Goal: Task Accomplishment & Management: Complete application form

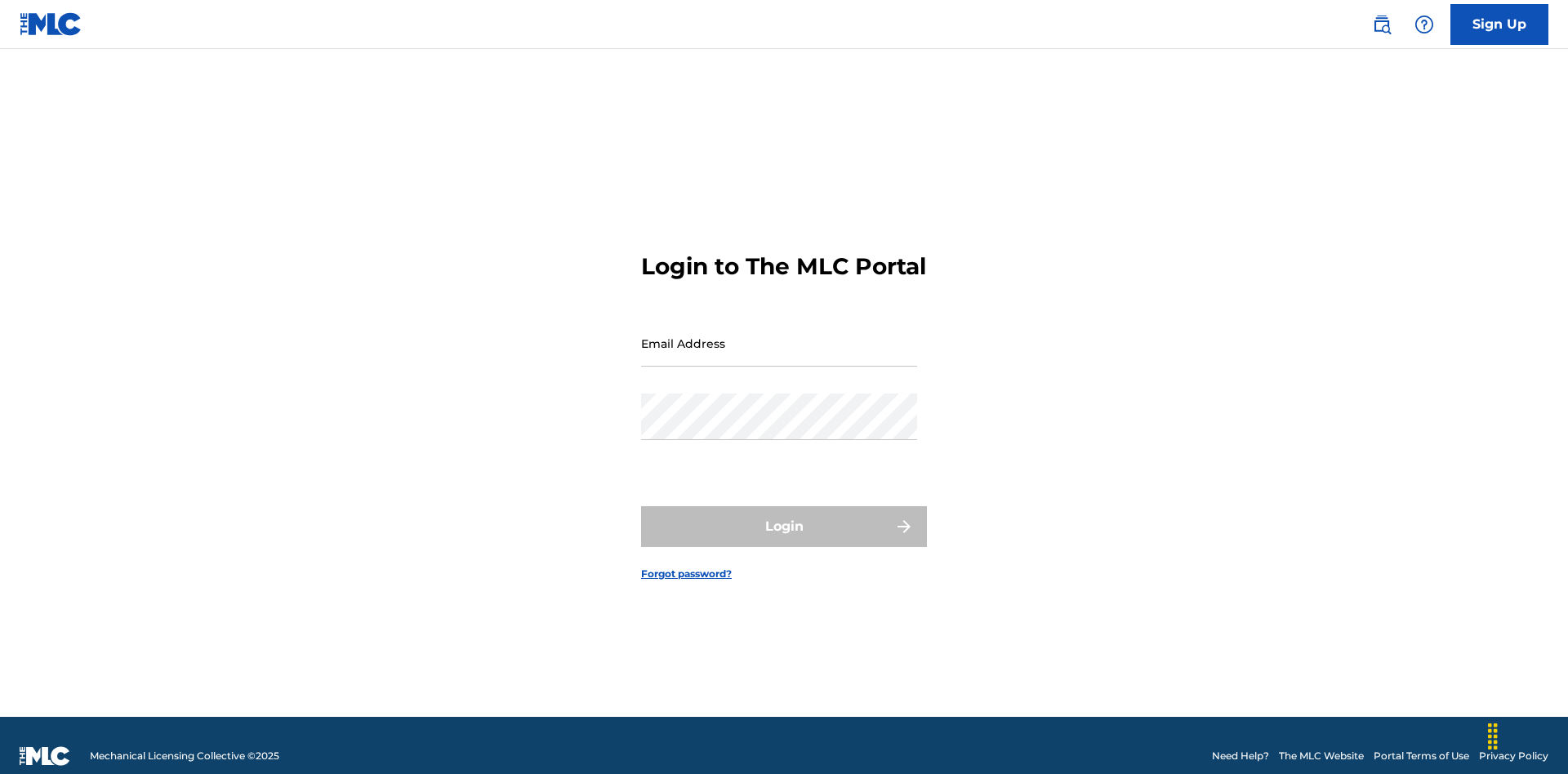
scroll to position [21, 0]
click at [779, 335] on input "Email Address" at bounding box center [779, 344] width 276 height 47
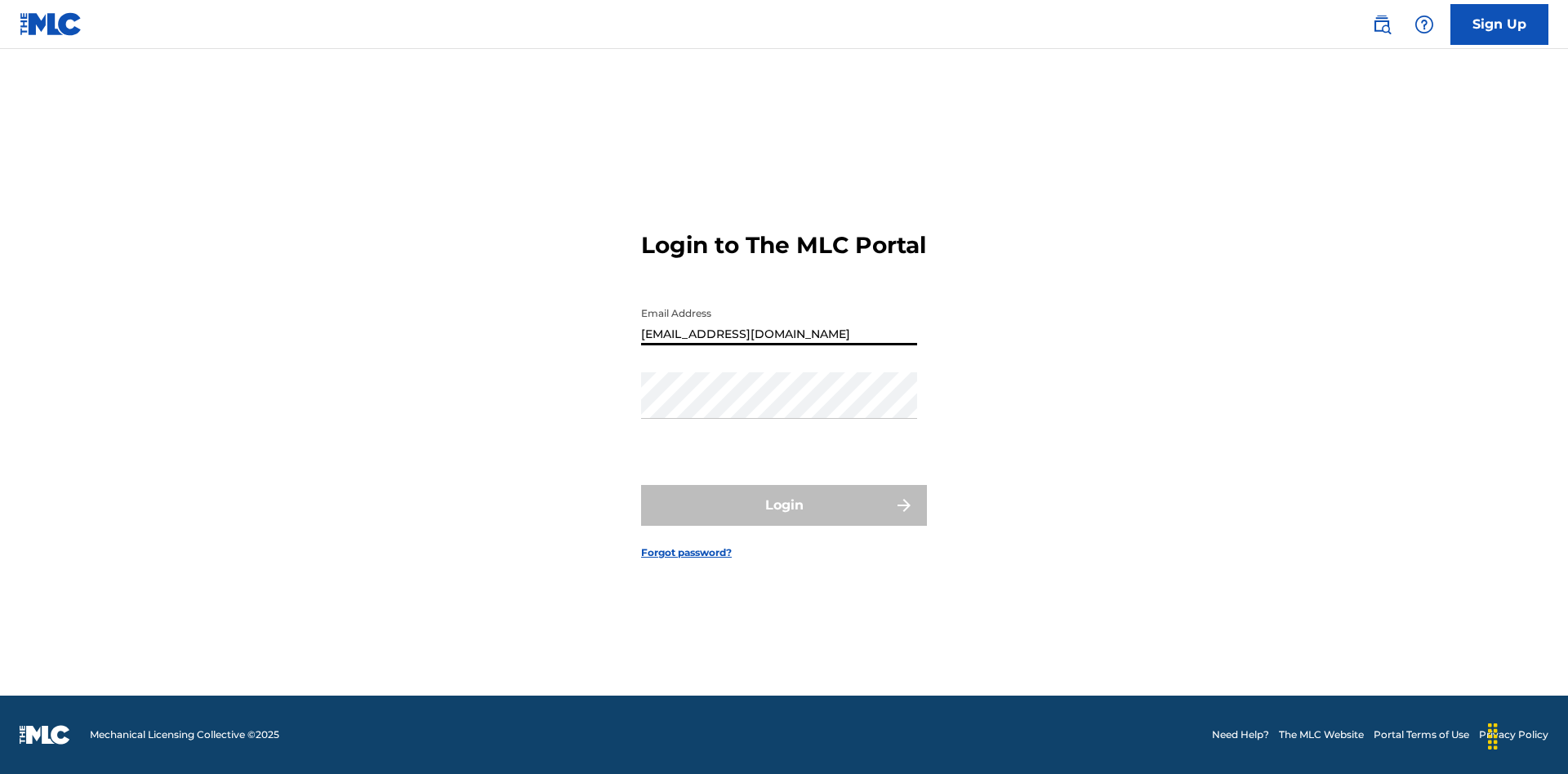
type input "[EMAIL_ADDRESS][DOMAIN_NAME]"
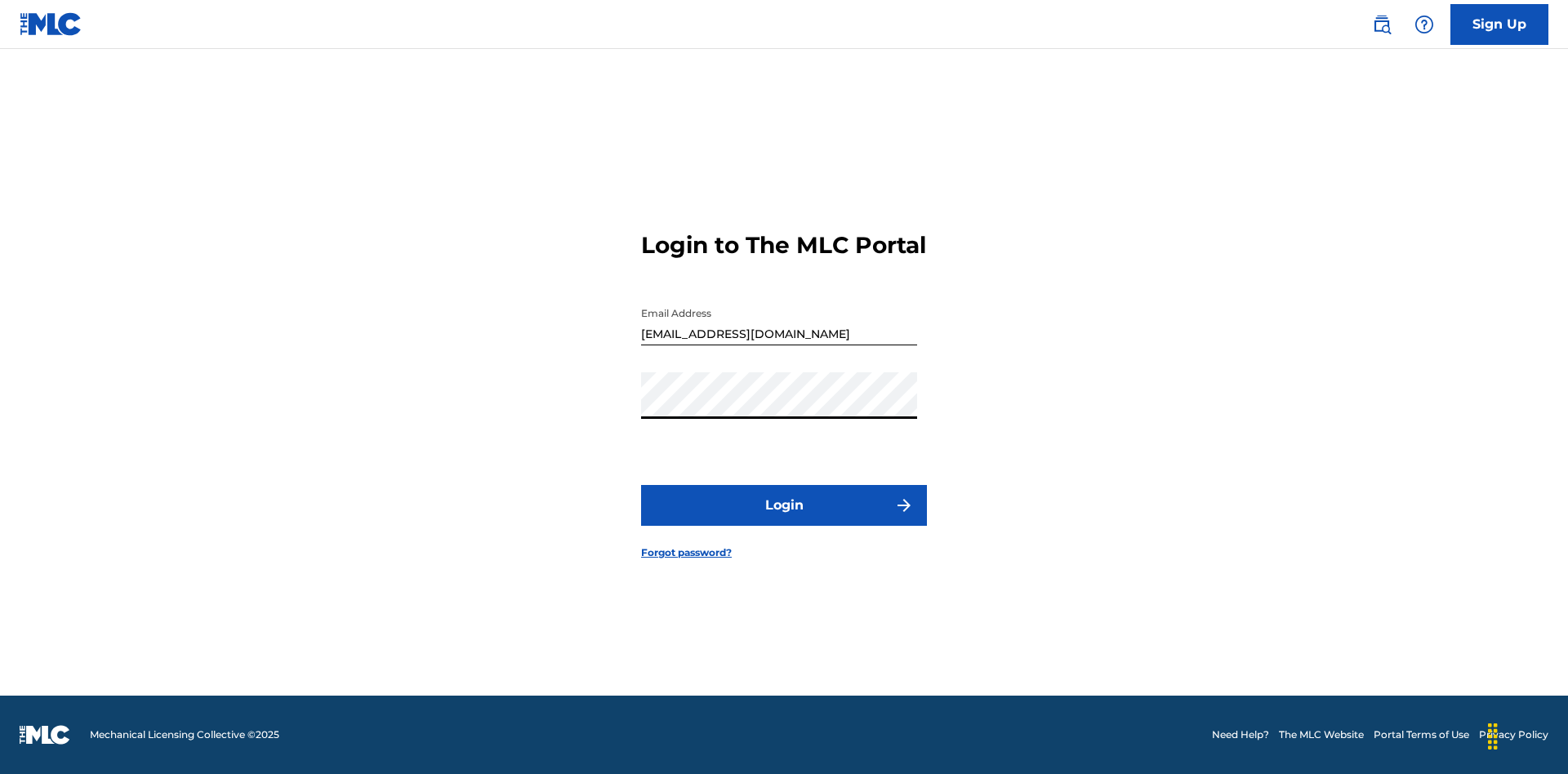
click at [784, 520] on button "Login" at bounding box center [784, 505] width 286 height 41
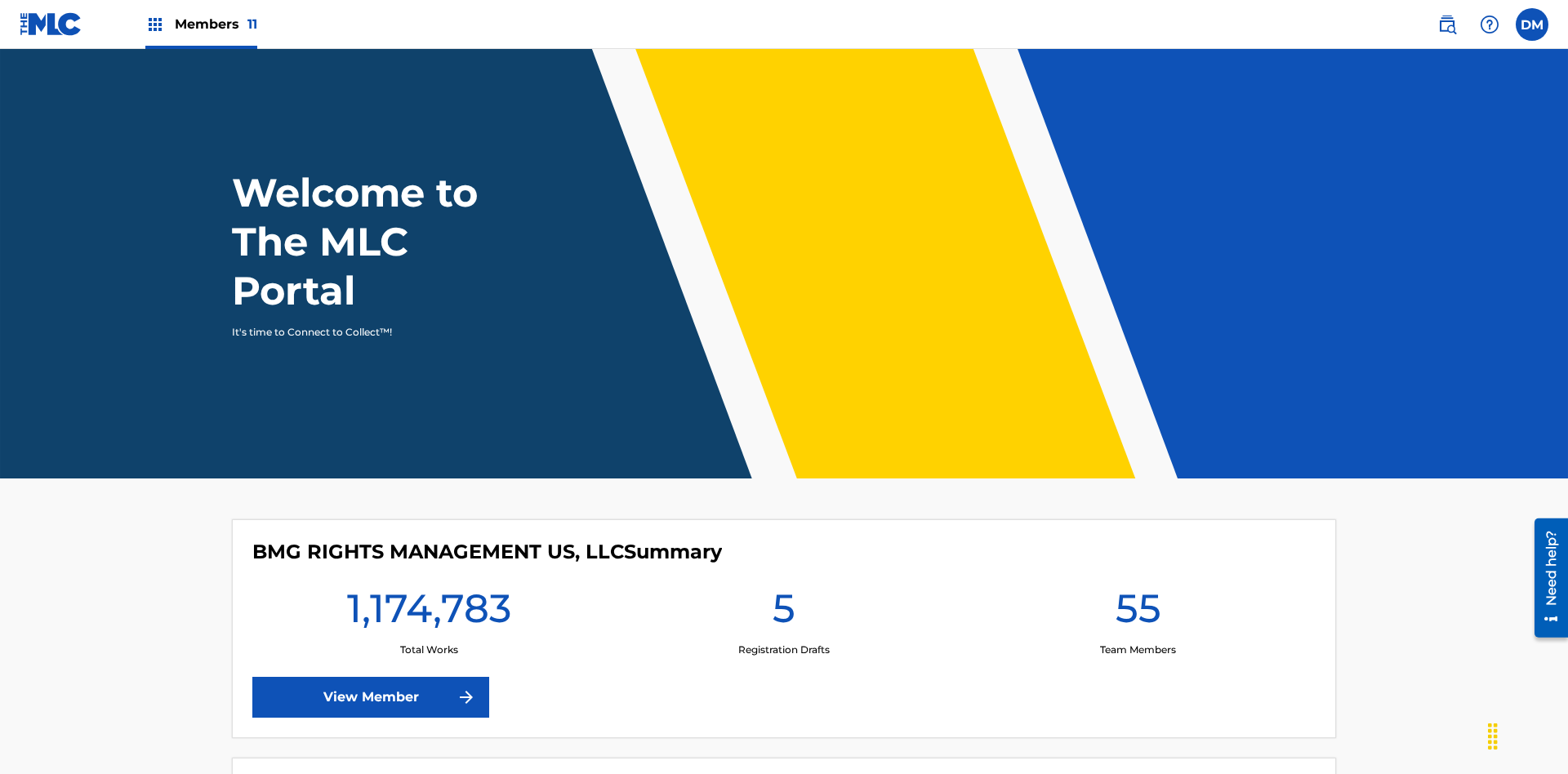
click at [1532, 23] on label at bounding box center [1532, 24] width 33 height 33
click at [1532, 24] on input "[PERSON_NAME] [PERSON_NAME] [PERSON_NAME][EMAIL_ADDRESS][DOMAIN_NAME] Profile L…" at bounding box center [1532, 24] width 0 height 0
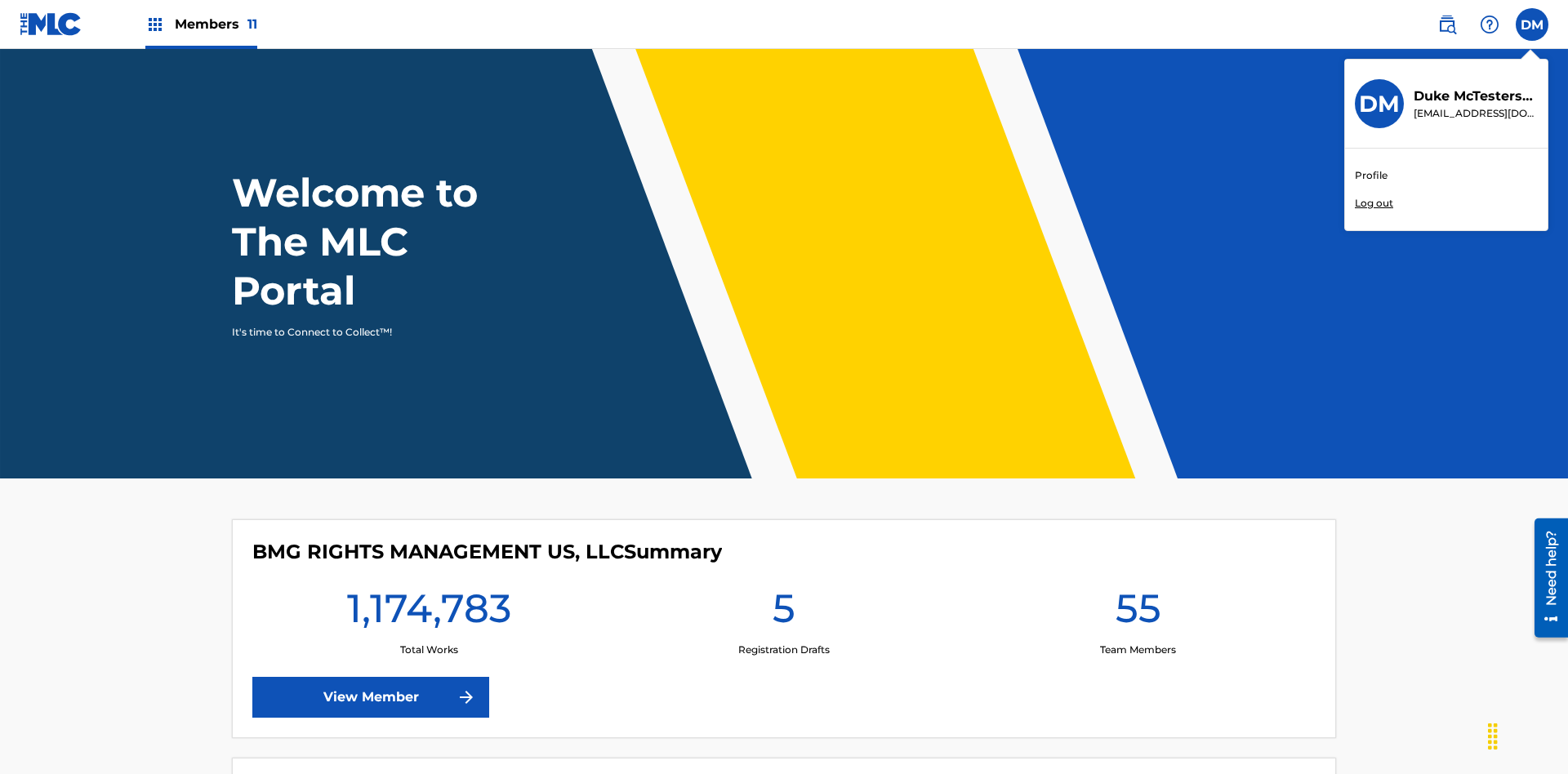
click at [1370, 175] on link "Profile" at bounding box center [1371, 176] width 33 height 15
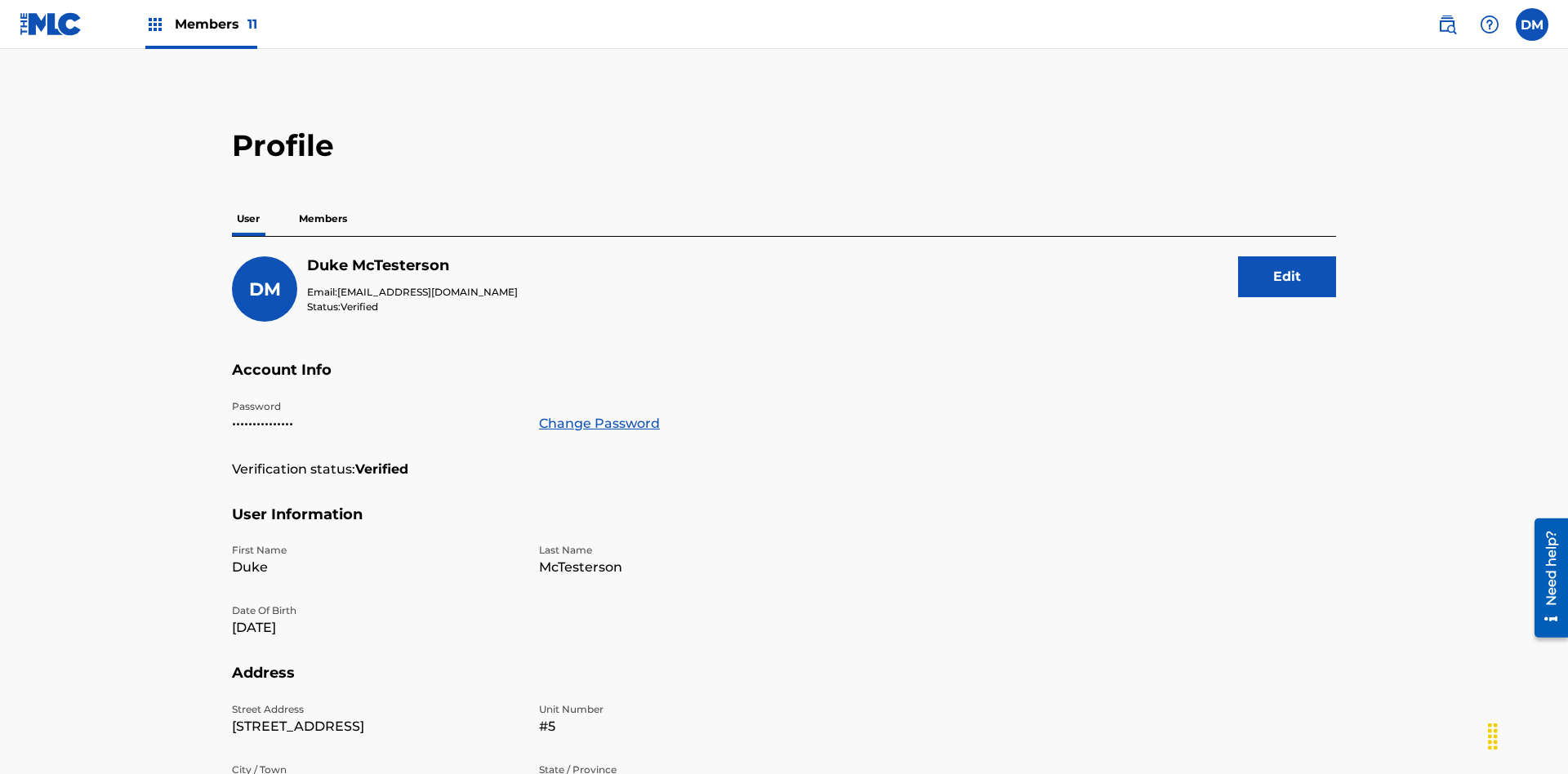
click at [324, 202] on p "Members" at bounding box center [322, 219] width 58 height 34
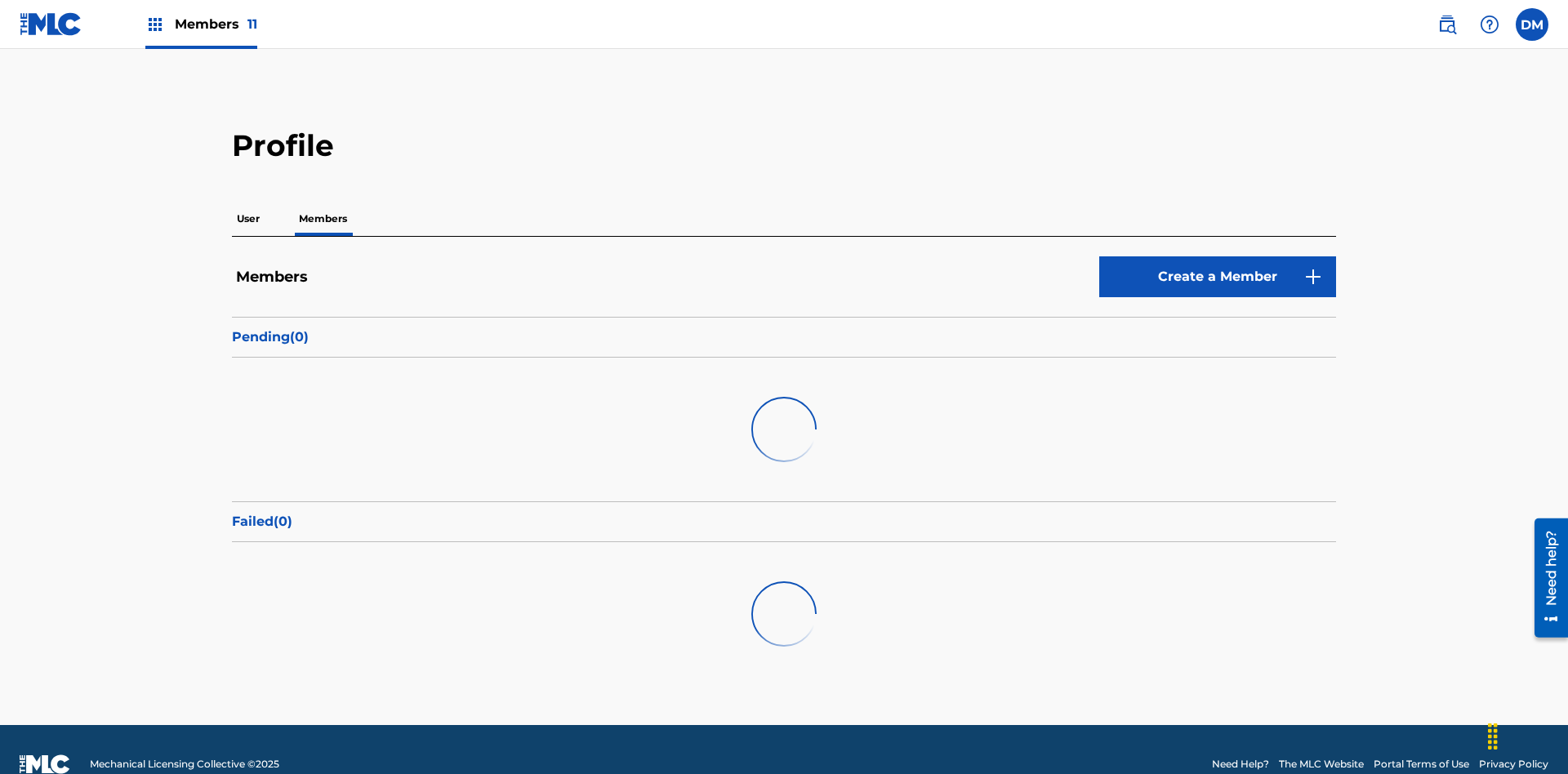
click at [1218, 256] on link "Create a Member" at bounding box center [1218, 276] width 237 height 41
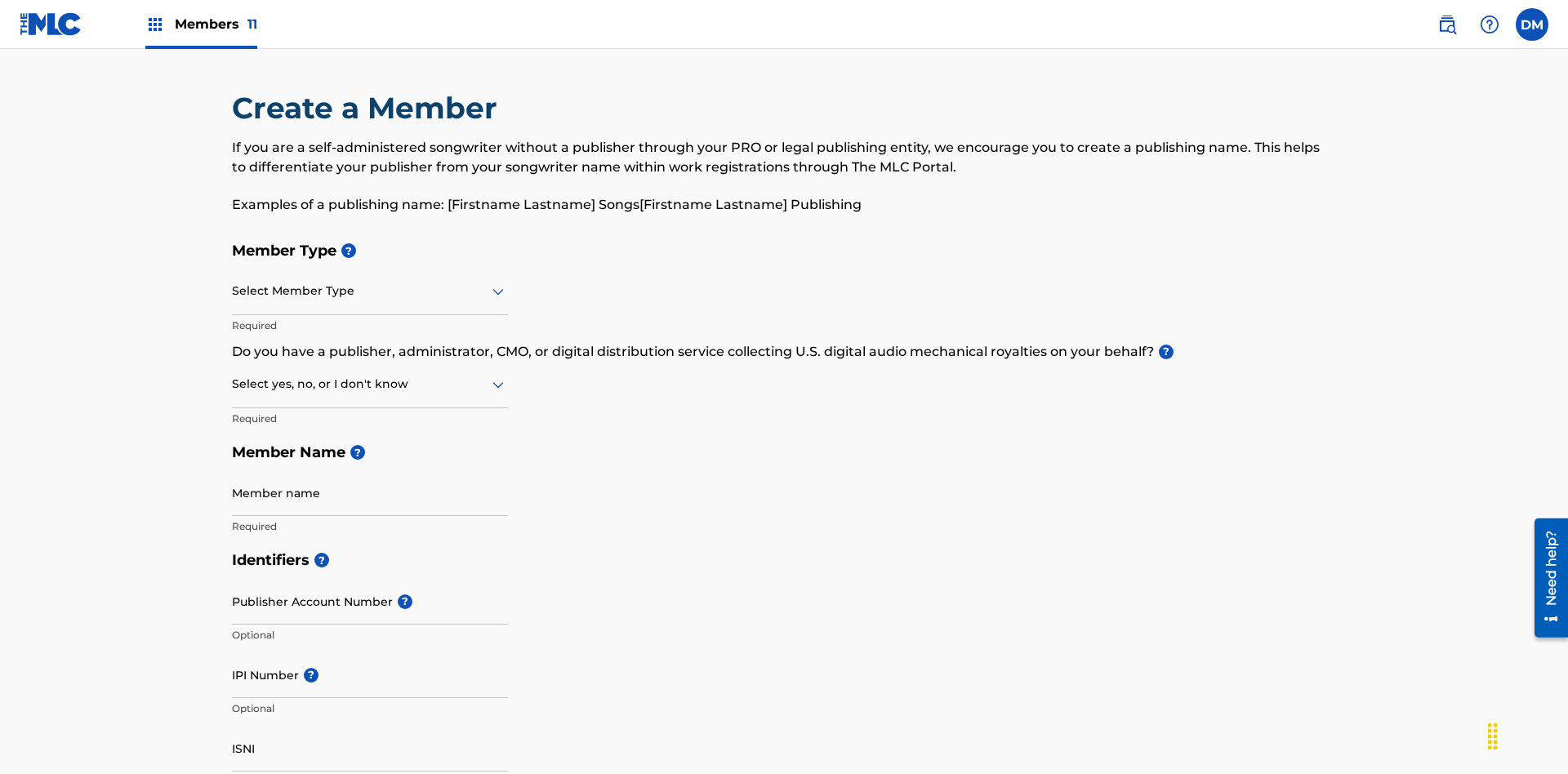
click at [233, 283] on input "text" at bounding box center [234, 291] width 3 height 18
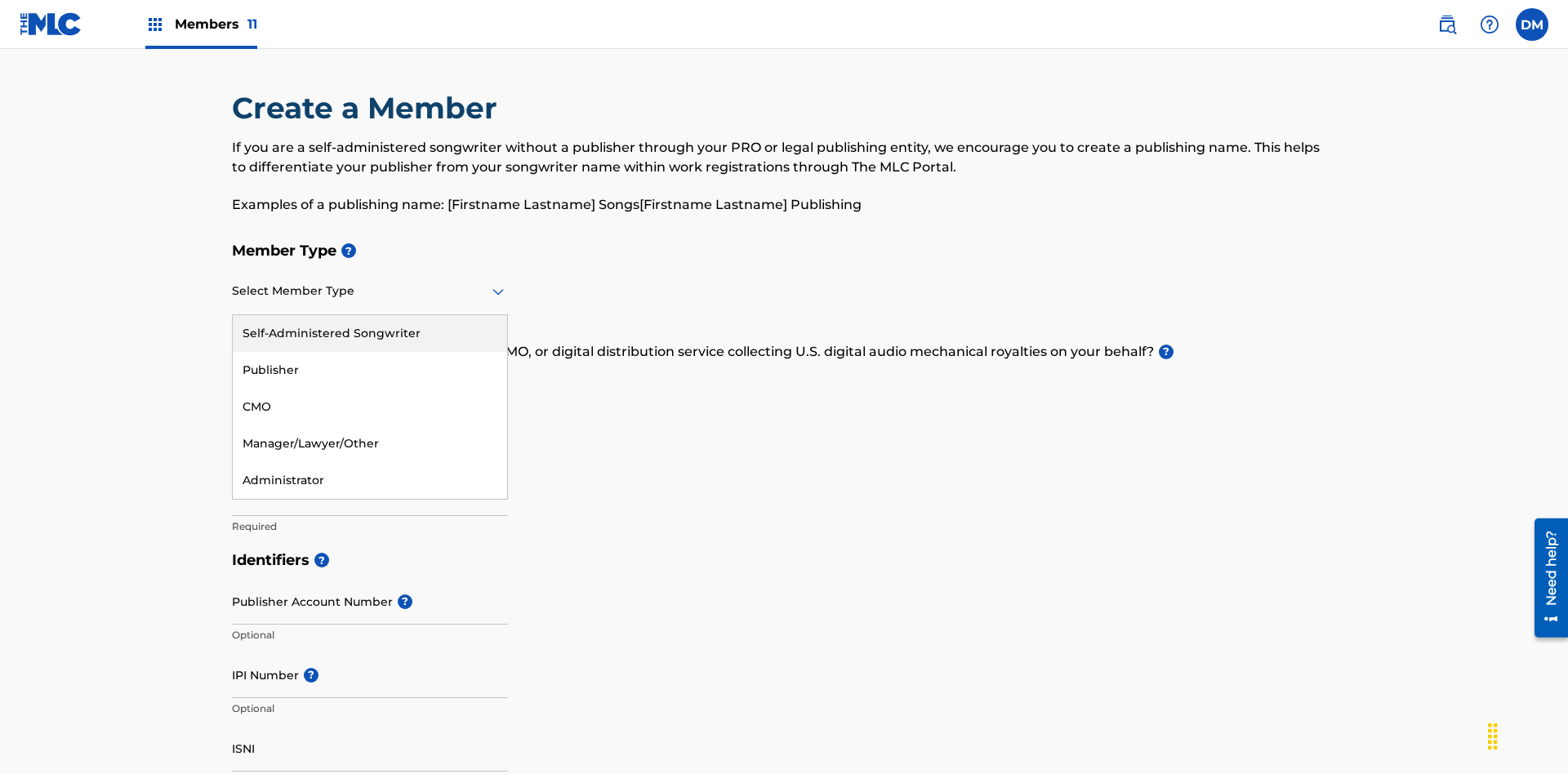
scroll to position [184, 0]
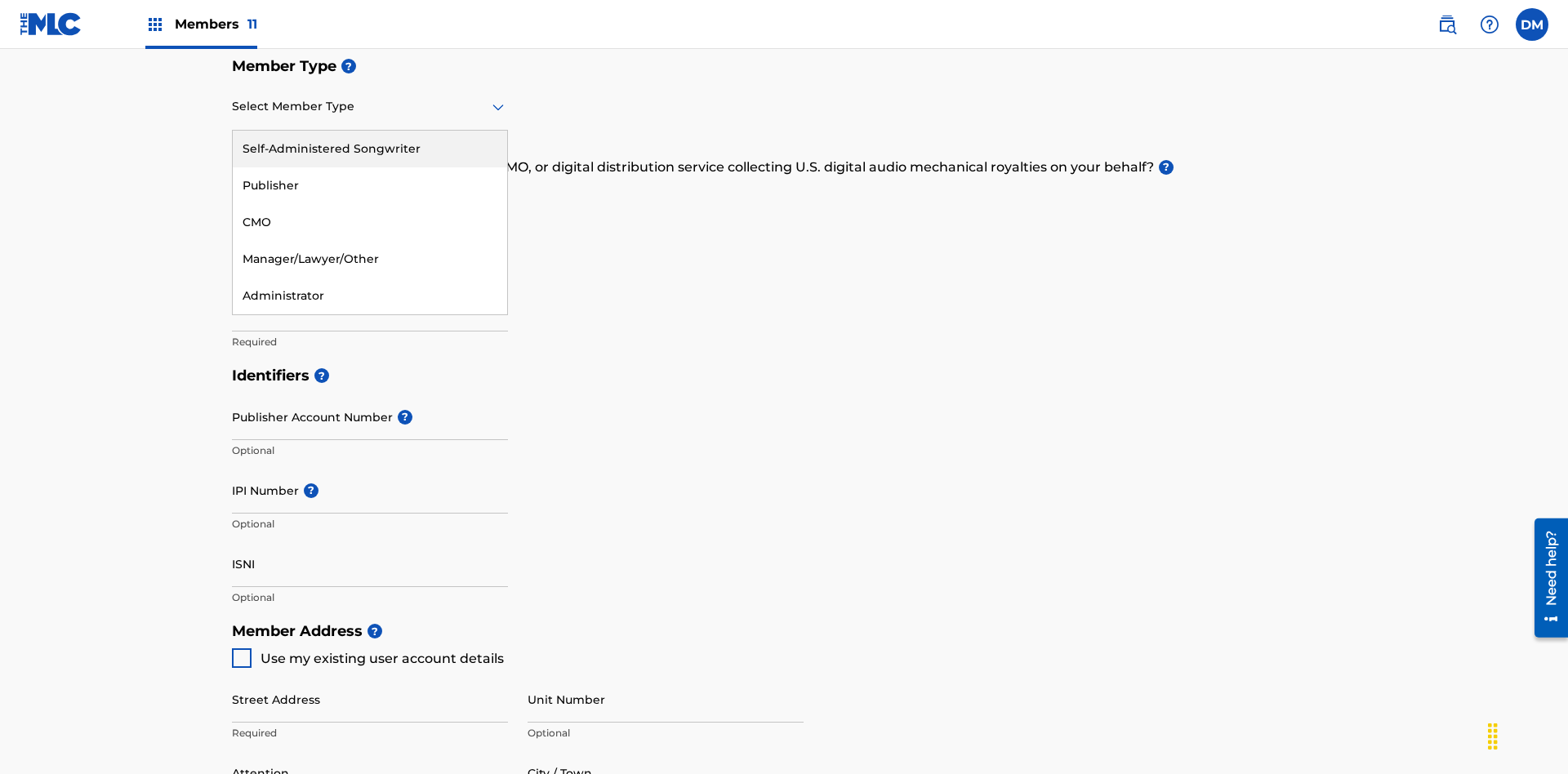
click at [370, 185] on div "Publisher" at bounding box center [370, 186] width 275 height 37
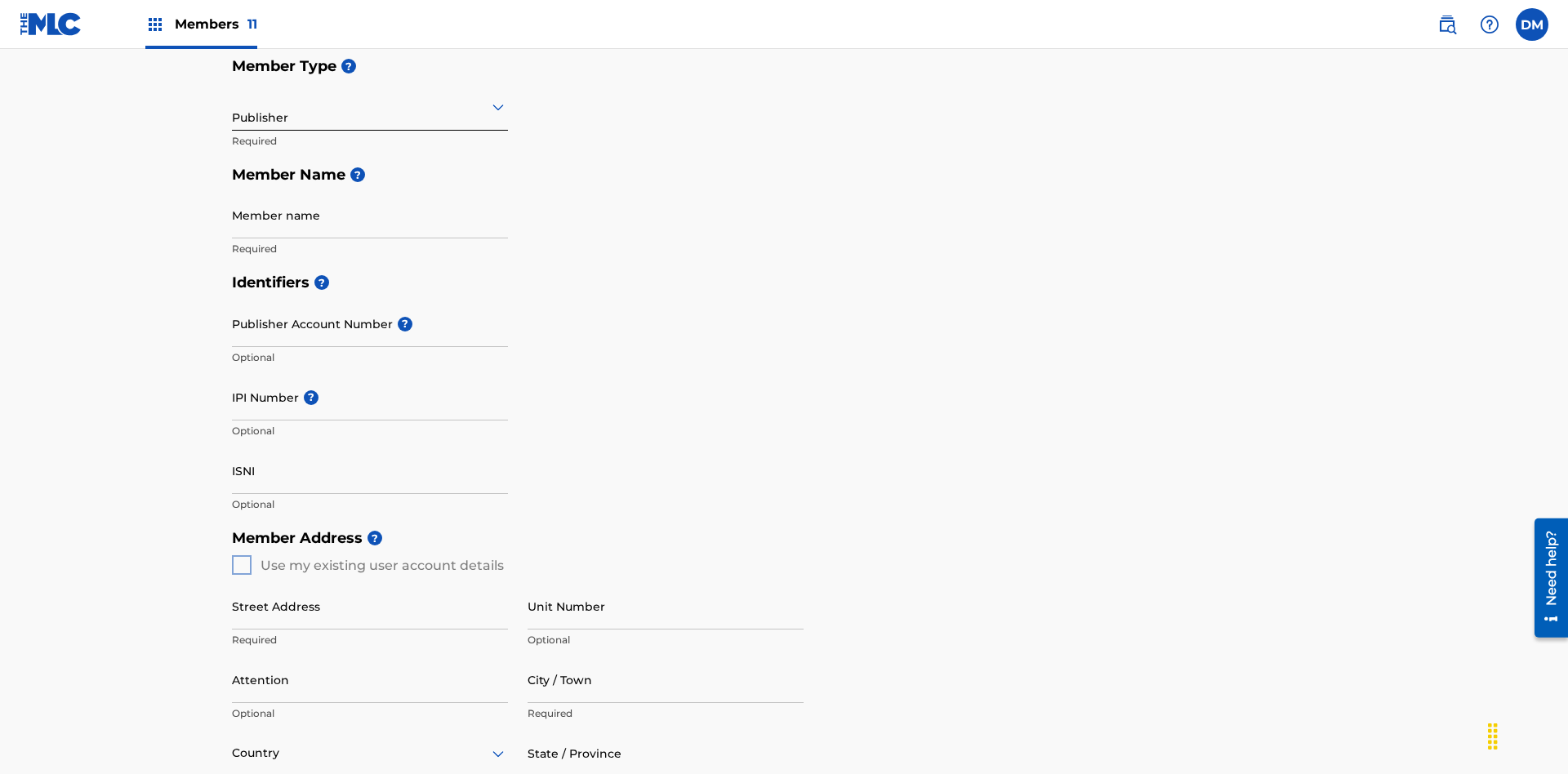
click at [233, 106] on input "text" at bounding box center [234, 106] width 3 height 18
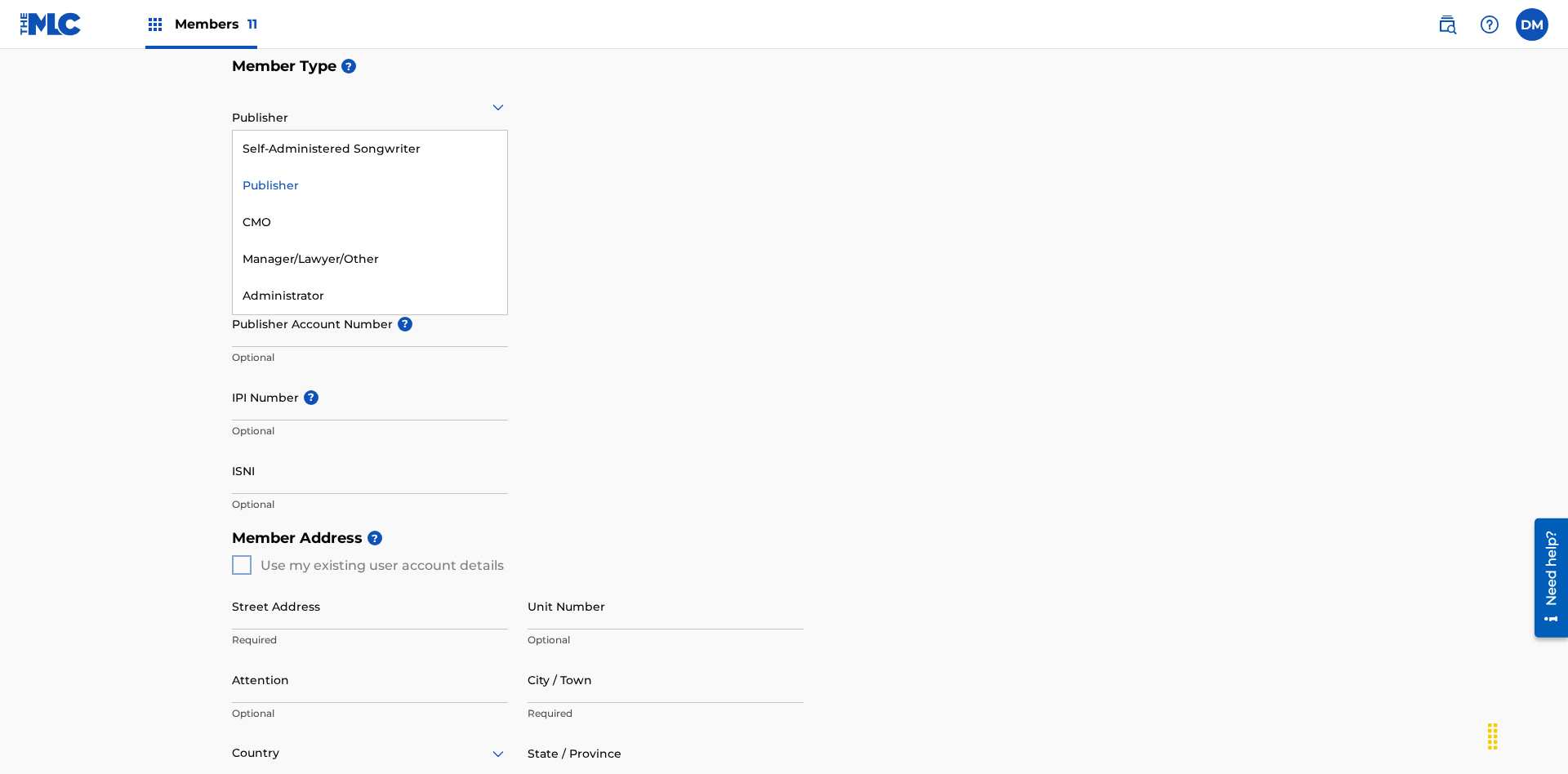
click at [370, 222] on div "CMO" at bounding box center [370, 223] width 275 height 37
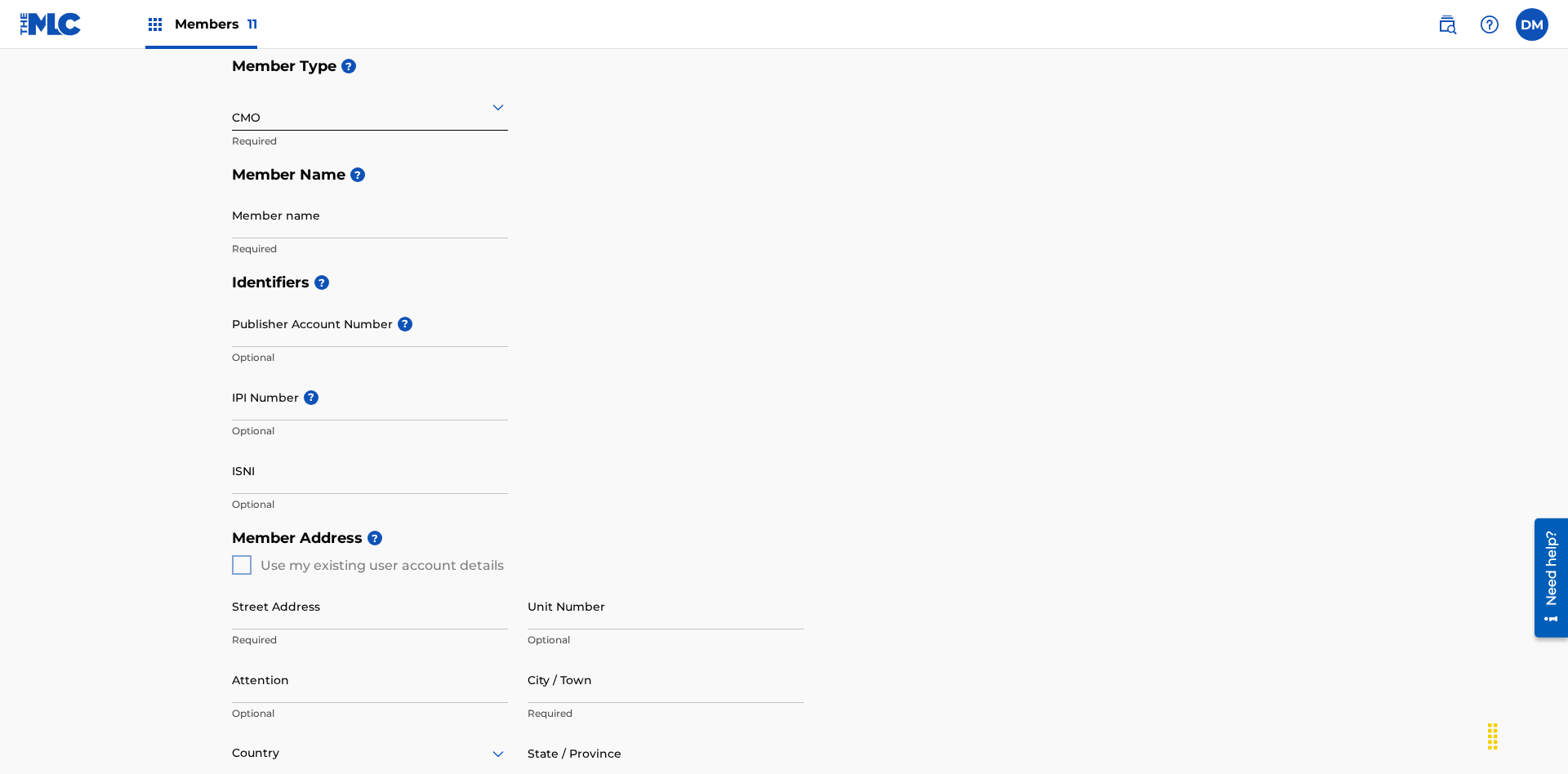
click at [233, 106] on input "text" at bounding box center [234, 106] width 3 height 18
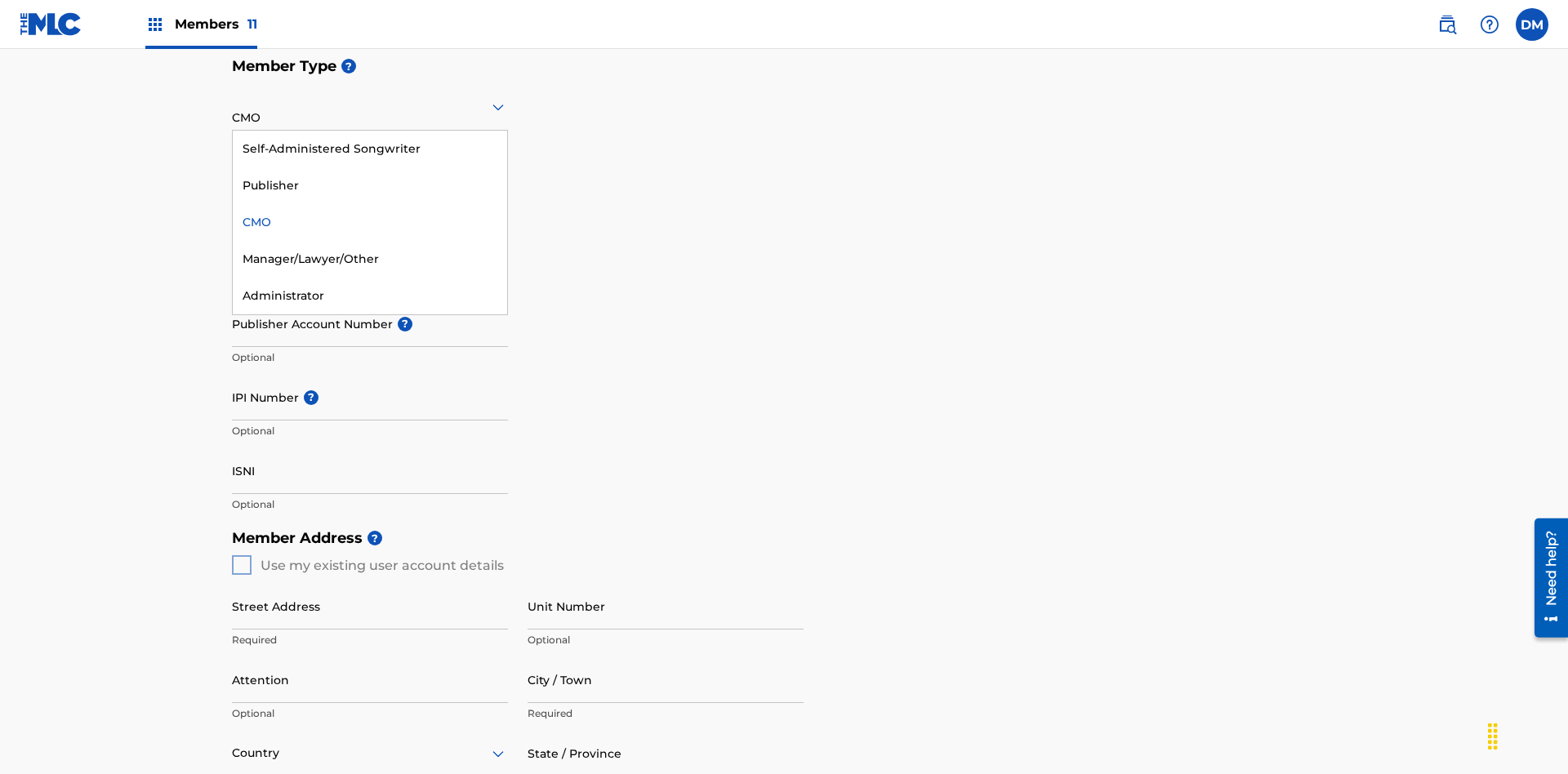
click at [370, 148] on div "Self-Administered Songwriter" at bounding box center [370, 149] width 275 height 37
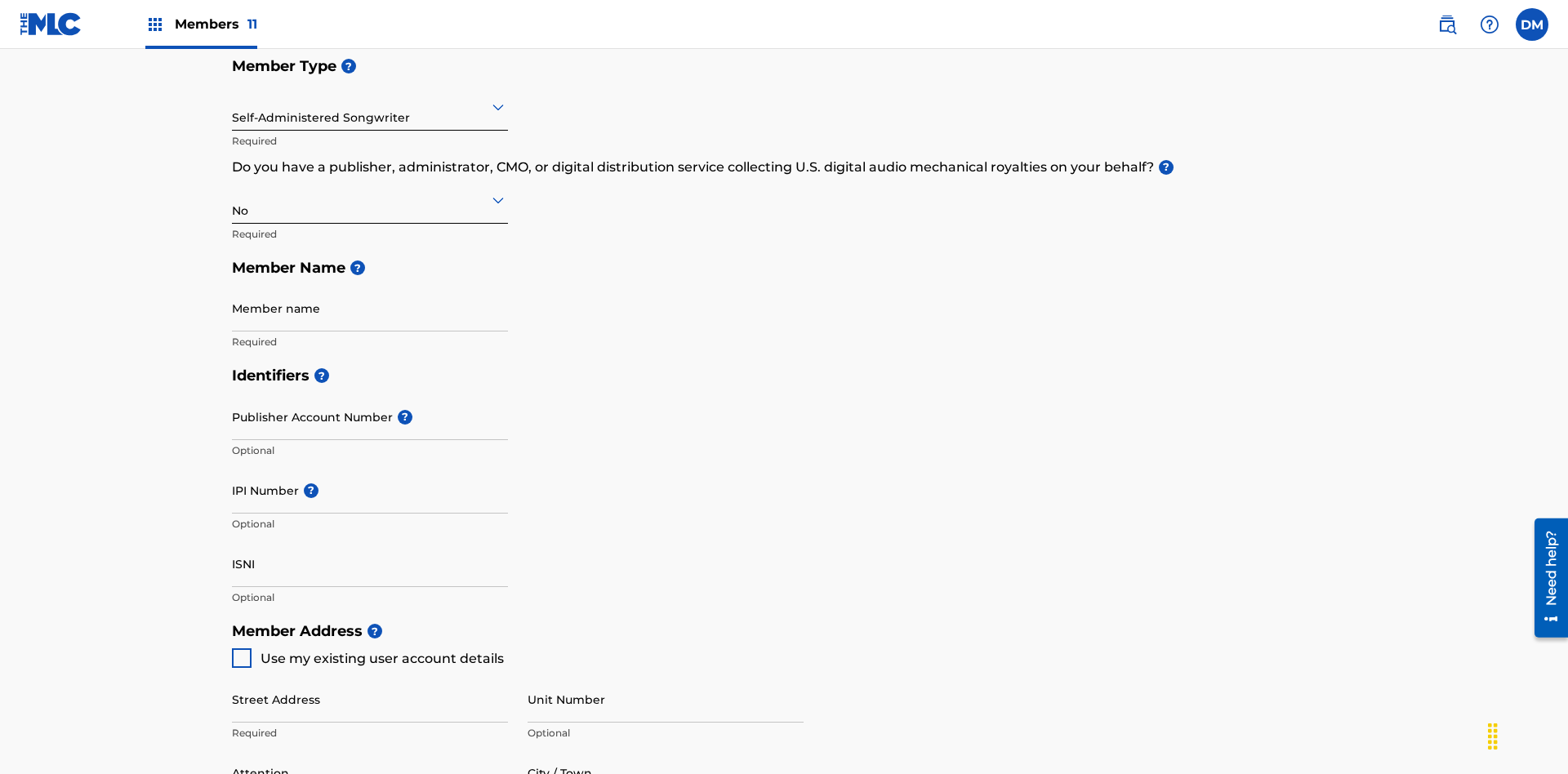
scroll to position [735, 0]
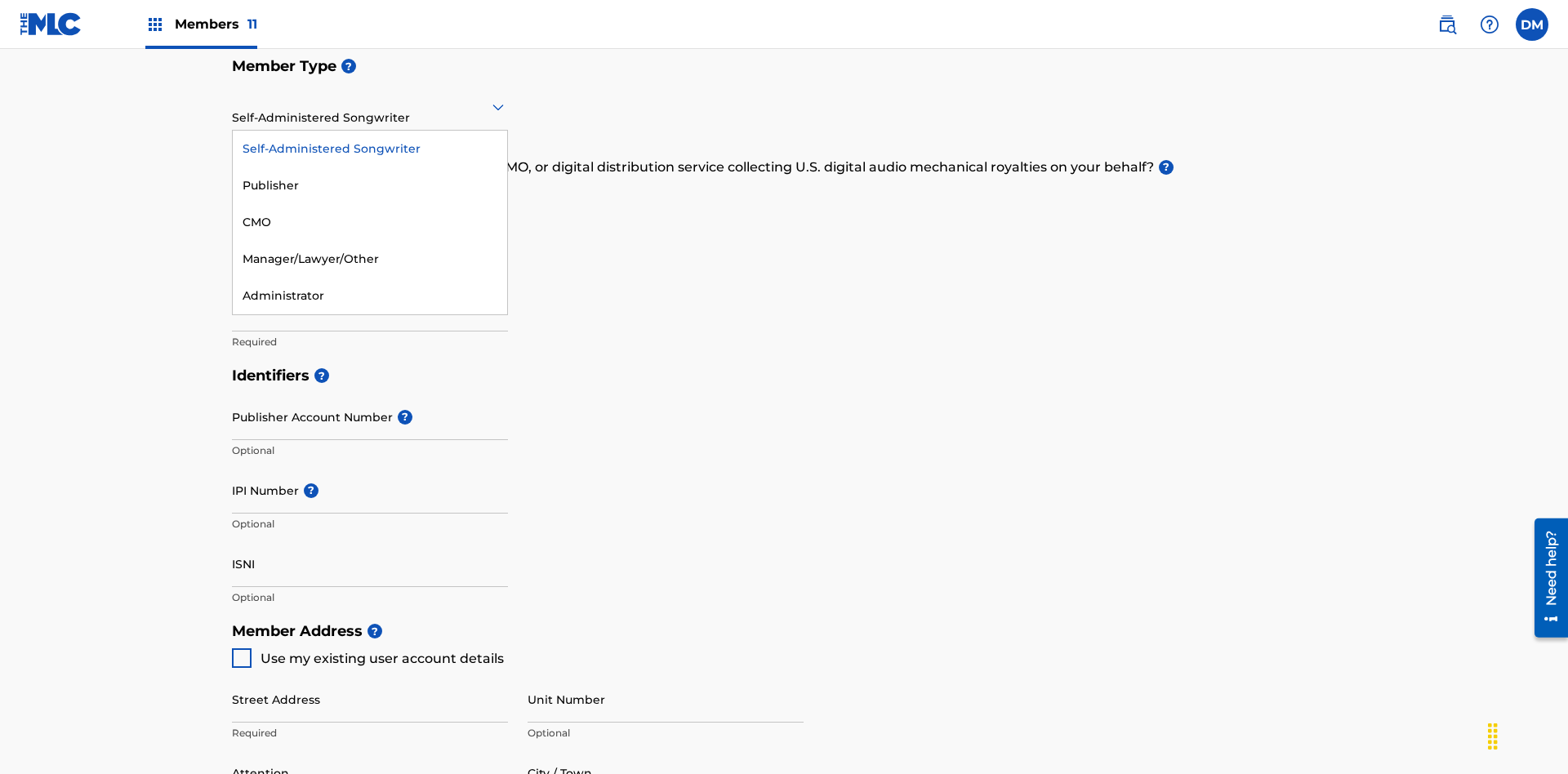
click at [370, 259] on div "Manager/Lawyer/Other" at bounding box center [370, 259] width 275 height 37
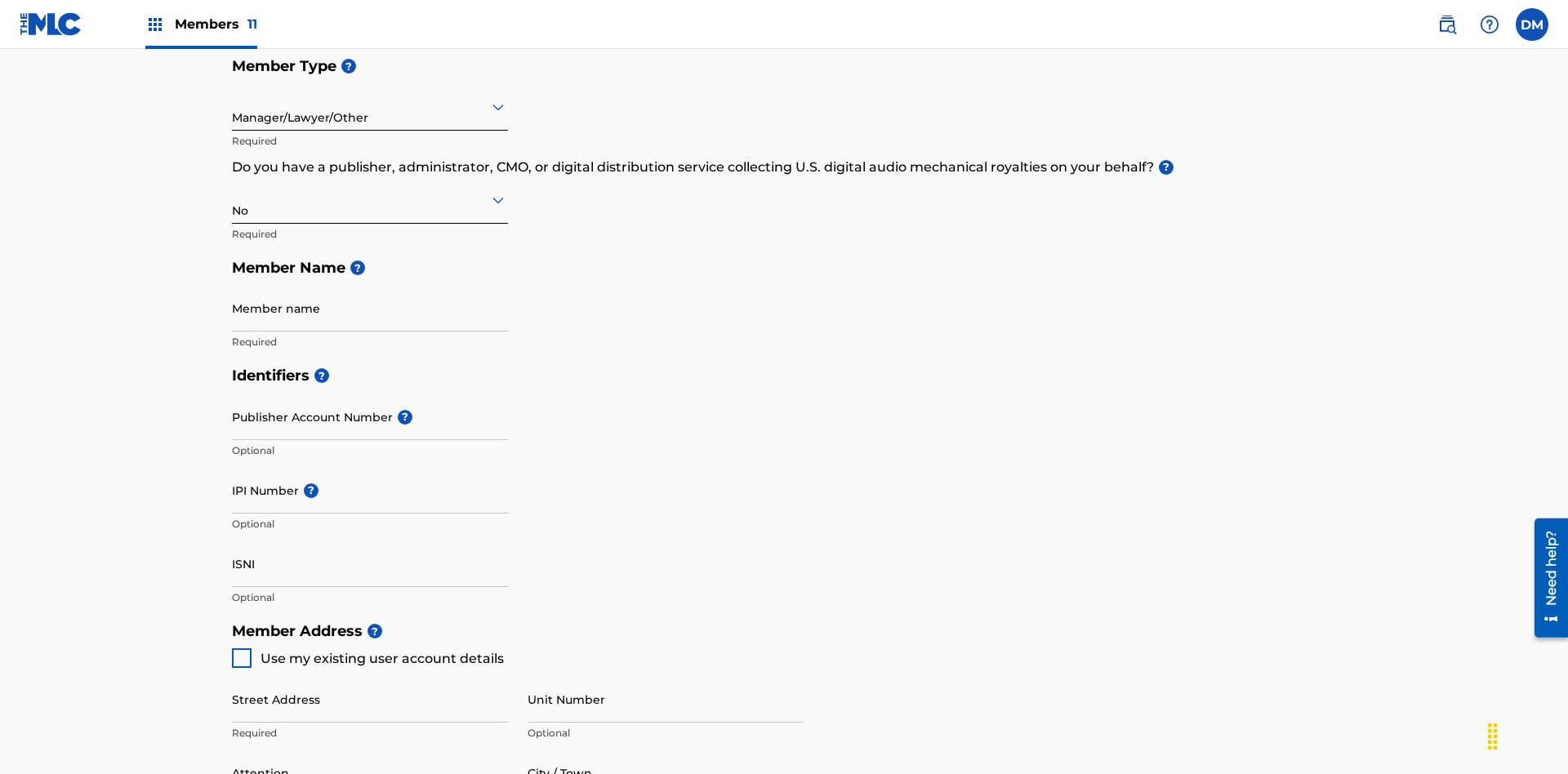
scroll to position [735, 0]
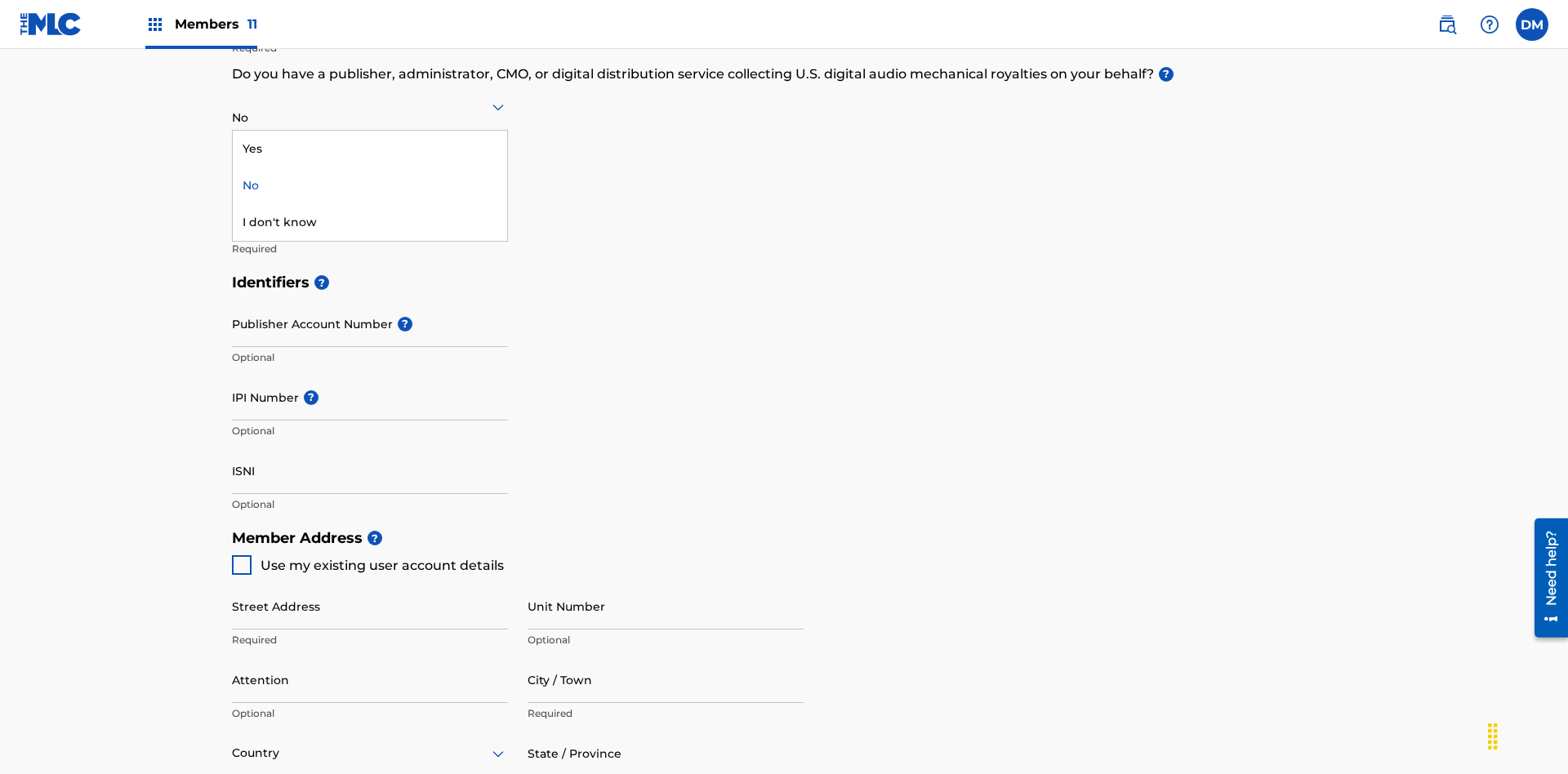
click at [370, 148] on div "Yes" at bounding box center [370, 149] width 275 height 37
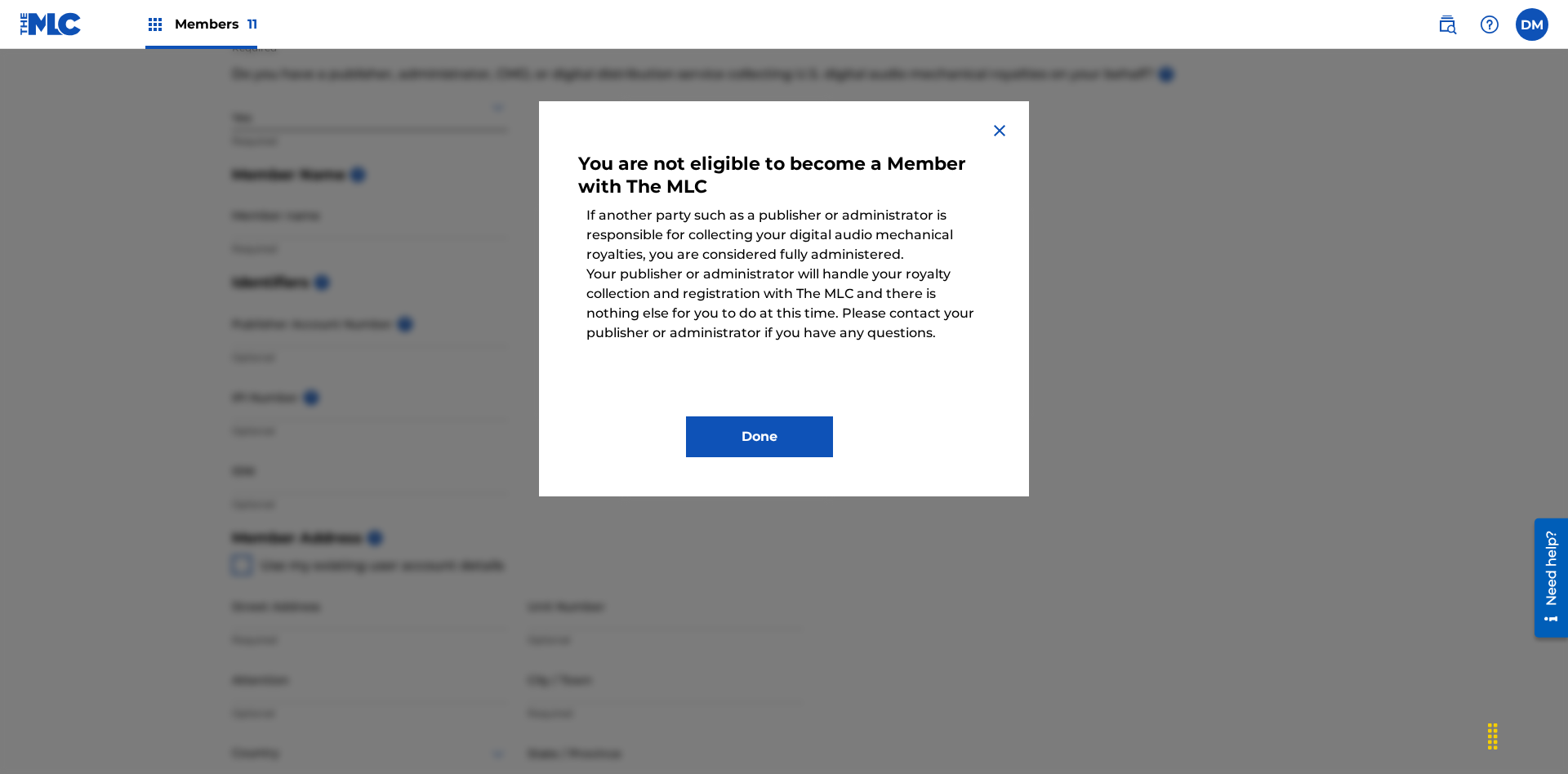
click at [759, 437] on button "Done" at bounding box center [759, 436] width 147 height 41
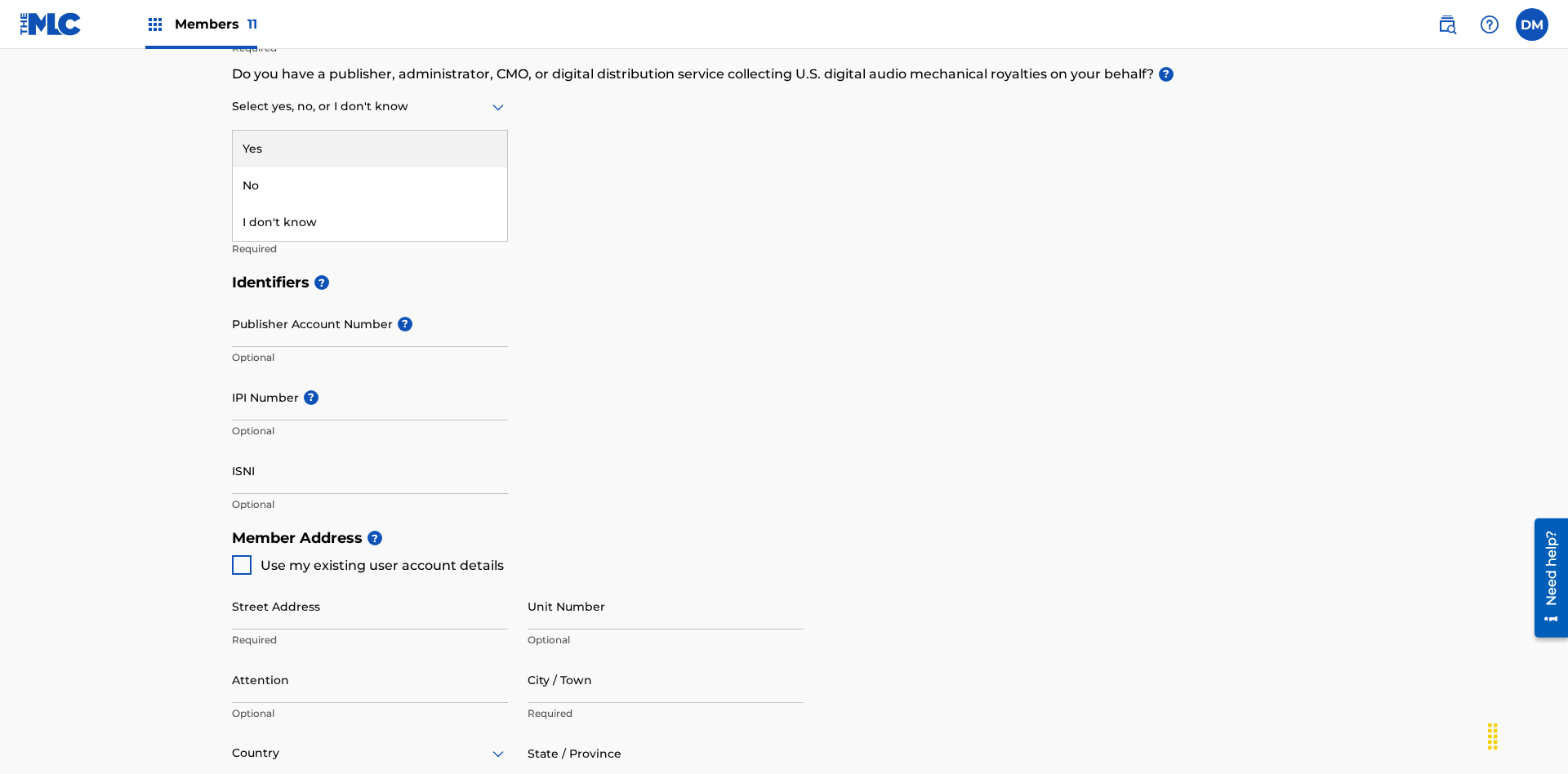
click at [370, 222] on div "I don't know" at bounding box center [370, 223] width 275 height 37
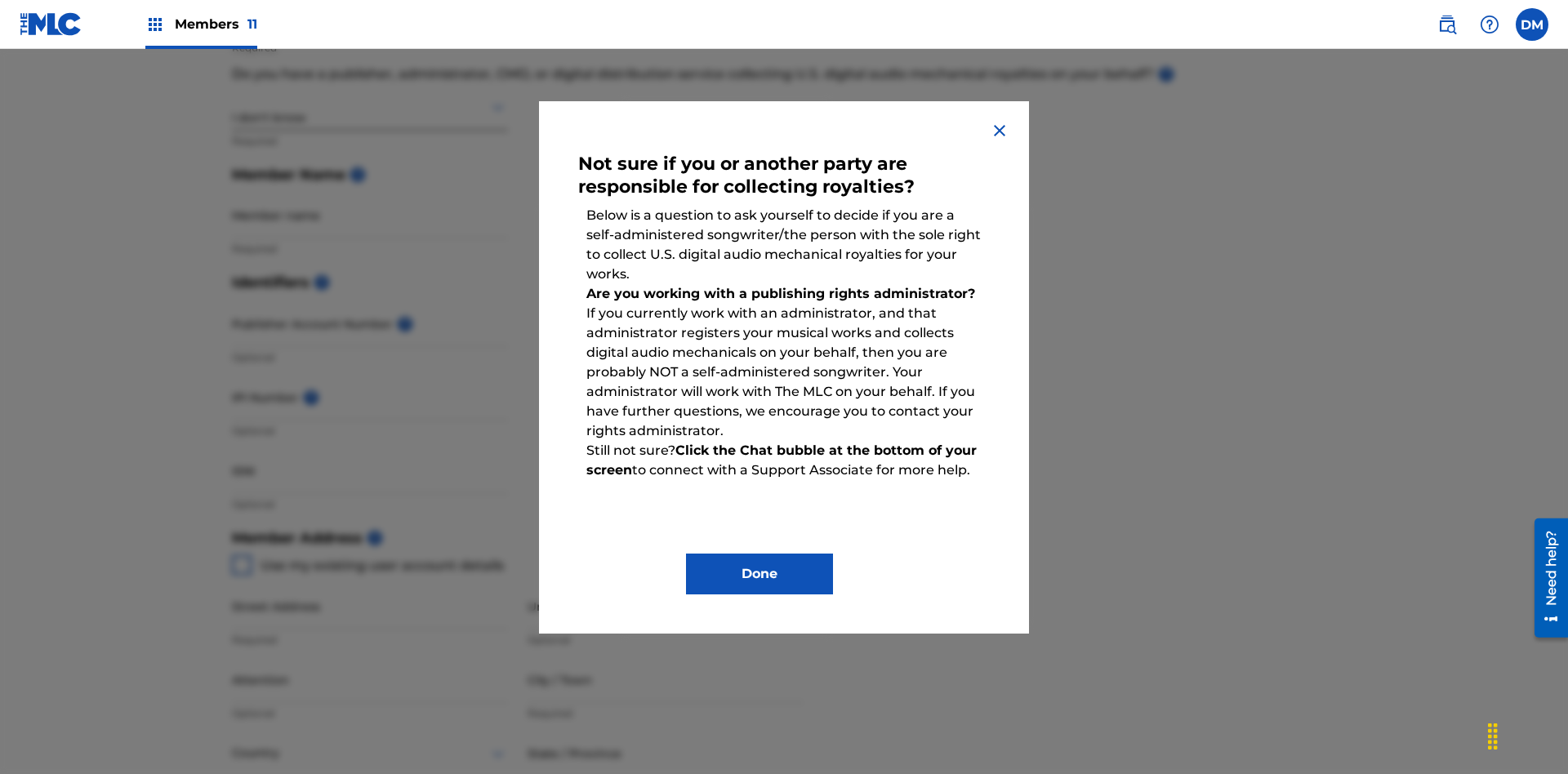
click at [759, 574] on button "Done" at bounding box center [759, 574] width 147 height 41
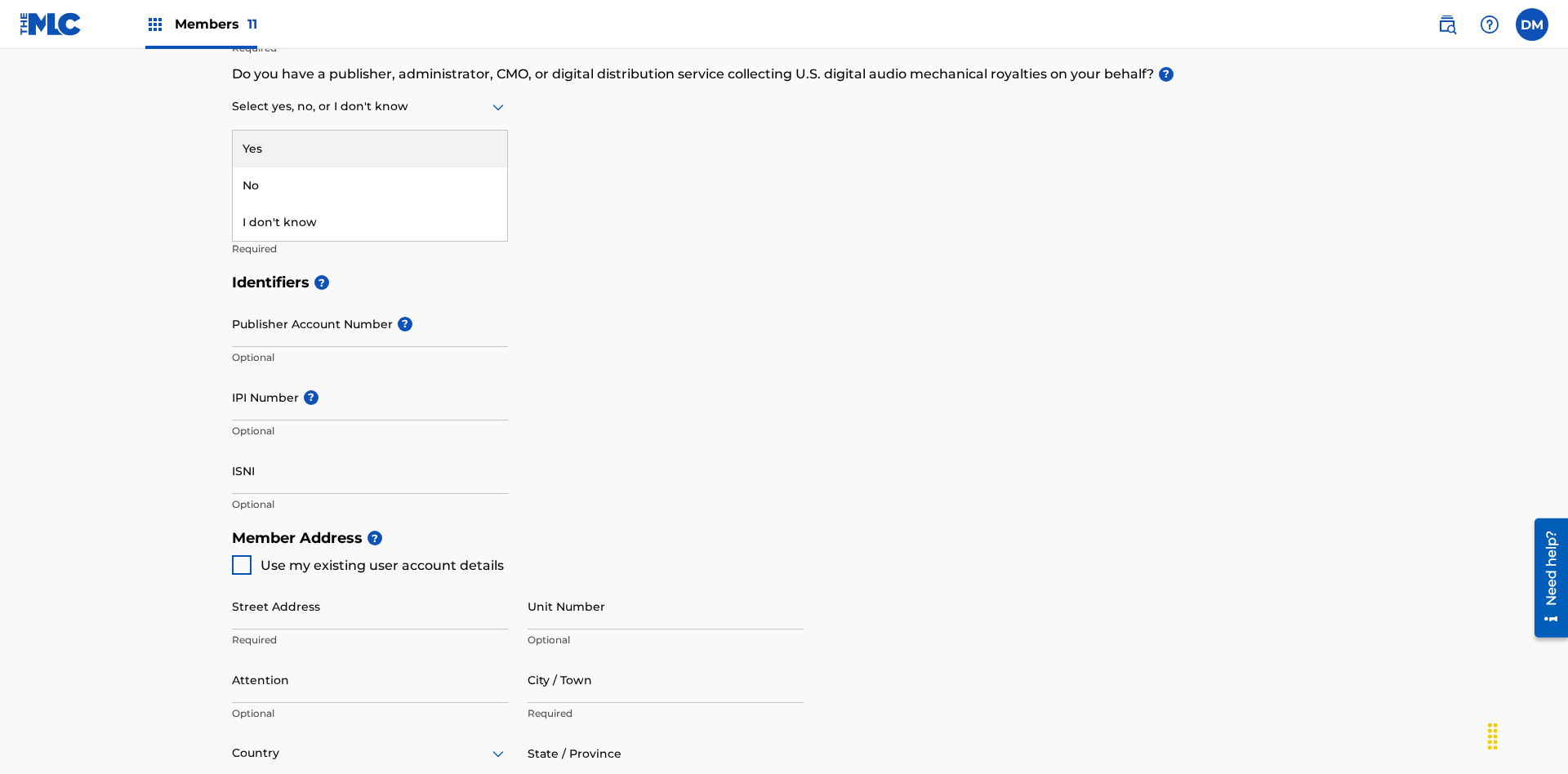
click at [370, 185] on div "No" at bounding box center [370, 186] width 275 height 37
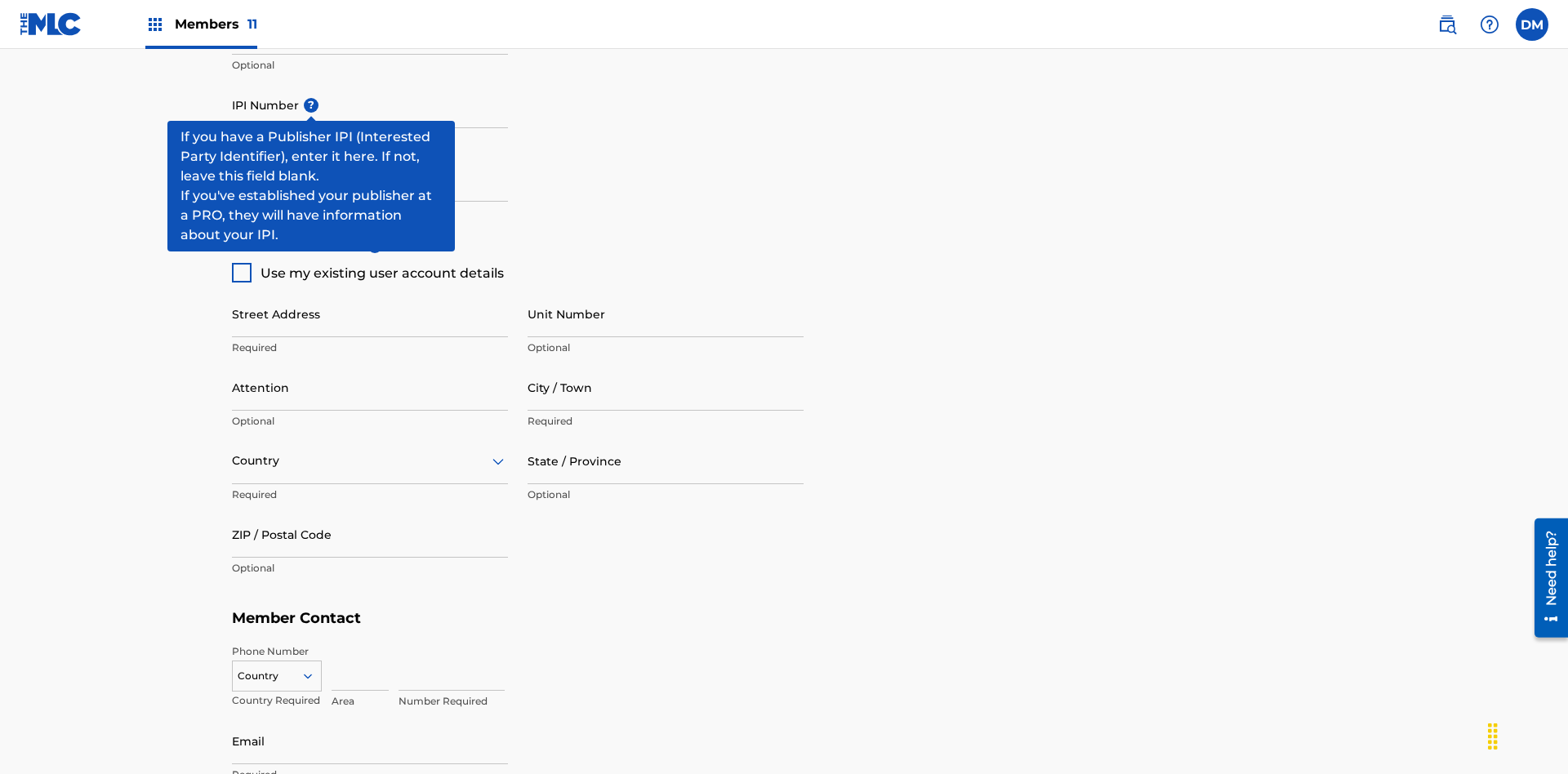
scroll to position [710, 0]
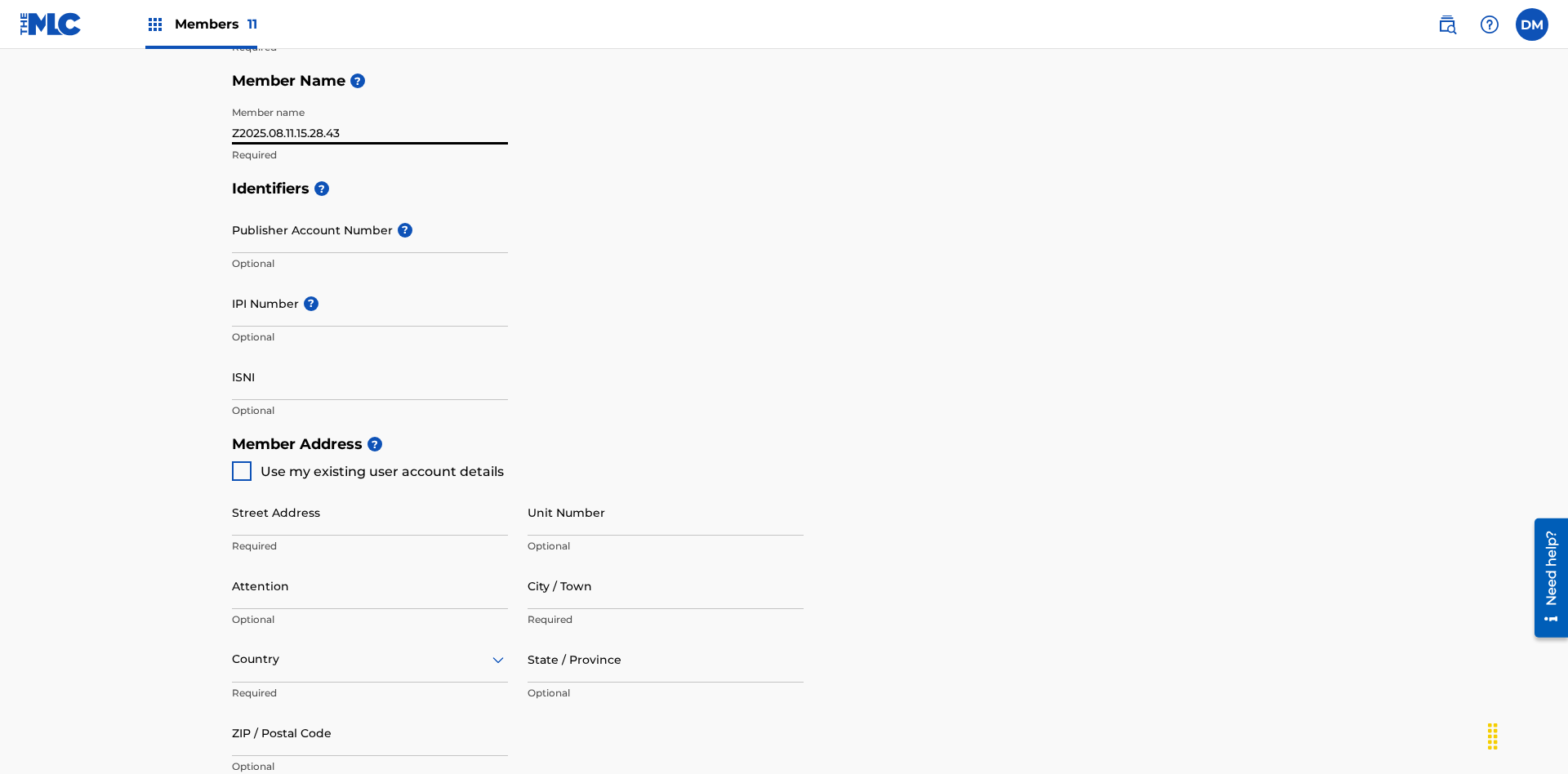
type input "Z2025.08.11.15.28.43"
click at [370, 489] on input "Street Address" at bounding box center [370, 512] width 276 height 47
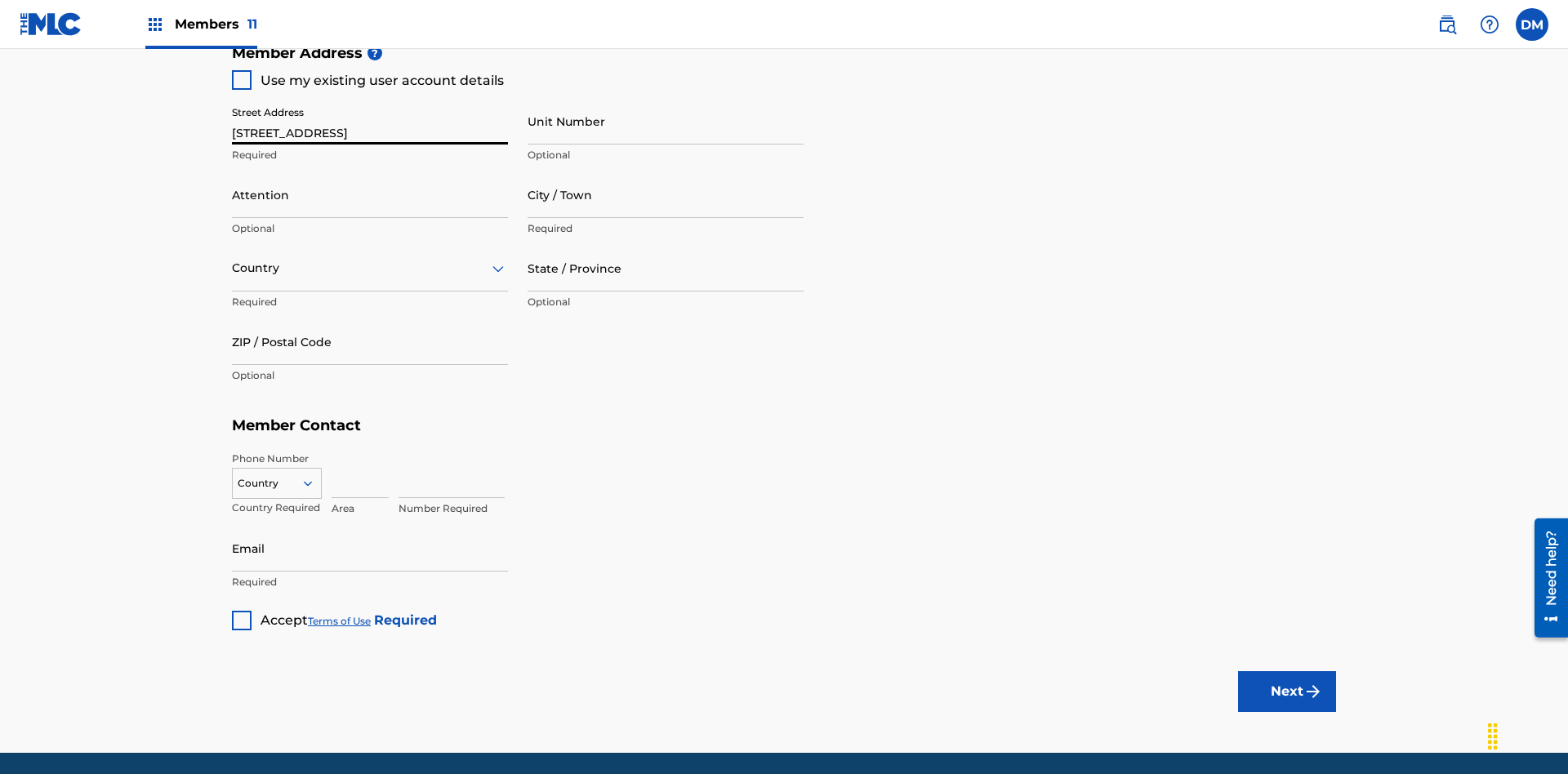
type input "[STREET_ADDRESS]"
click at [666, 121] on input "Unit Number" at bounding box center [665, 121] width 276 height 47
type input "Unit A"
click at [370, 172] on input "Attention" at bounding box center [370, 195] width 276 height 47
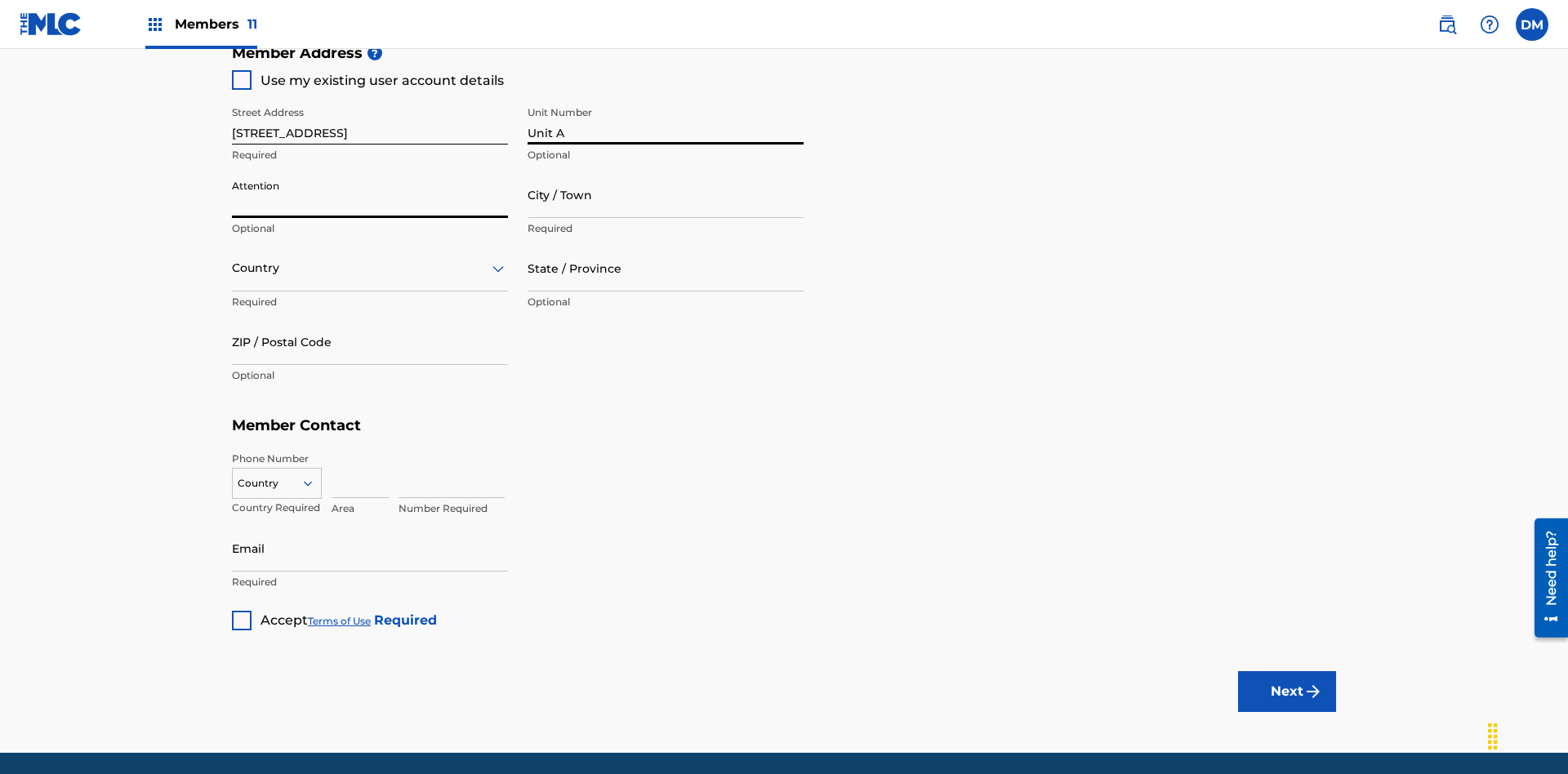
scroll to position [820, 0]
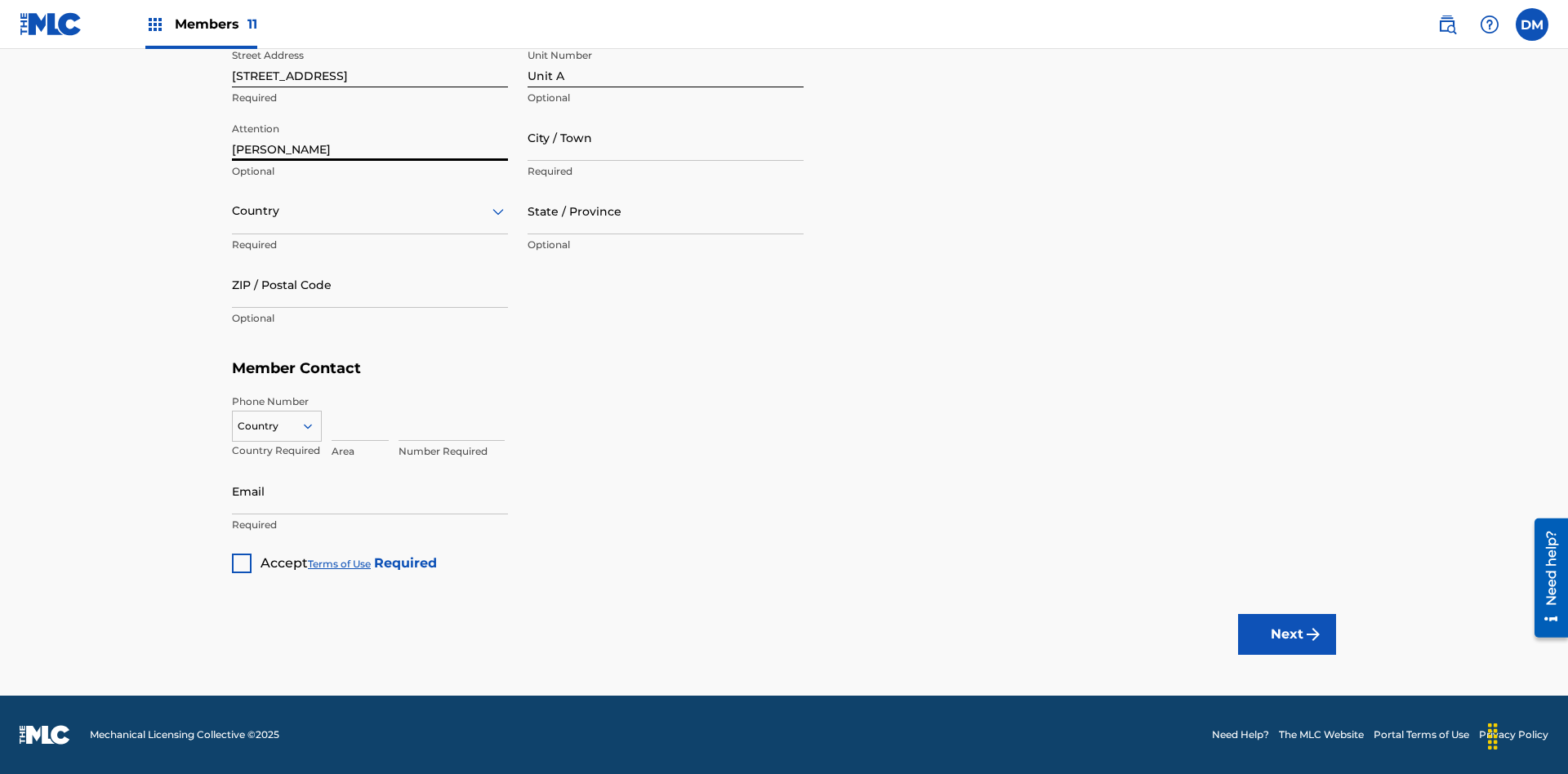
type input "[PERSON_NAME]"
click at [666, 137] on input "City / Town" at bounding box center [665, 138] width 276 height 47
type input "[GEOGRAPHIC_DATA]"
click at [233, 211] on input "text" at bounding box center [234, 211] width 3 height 18
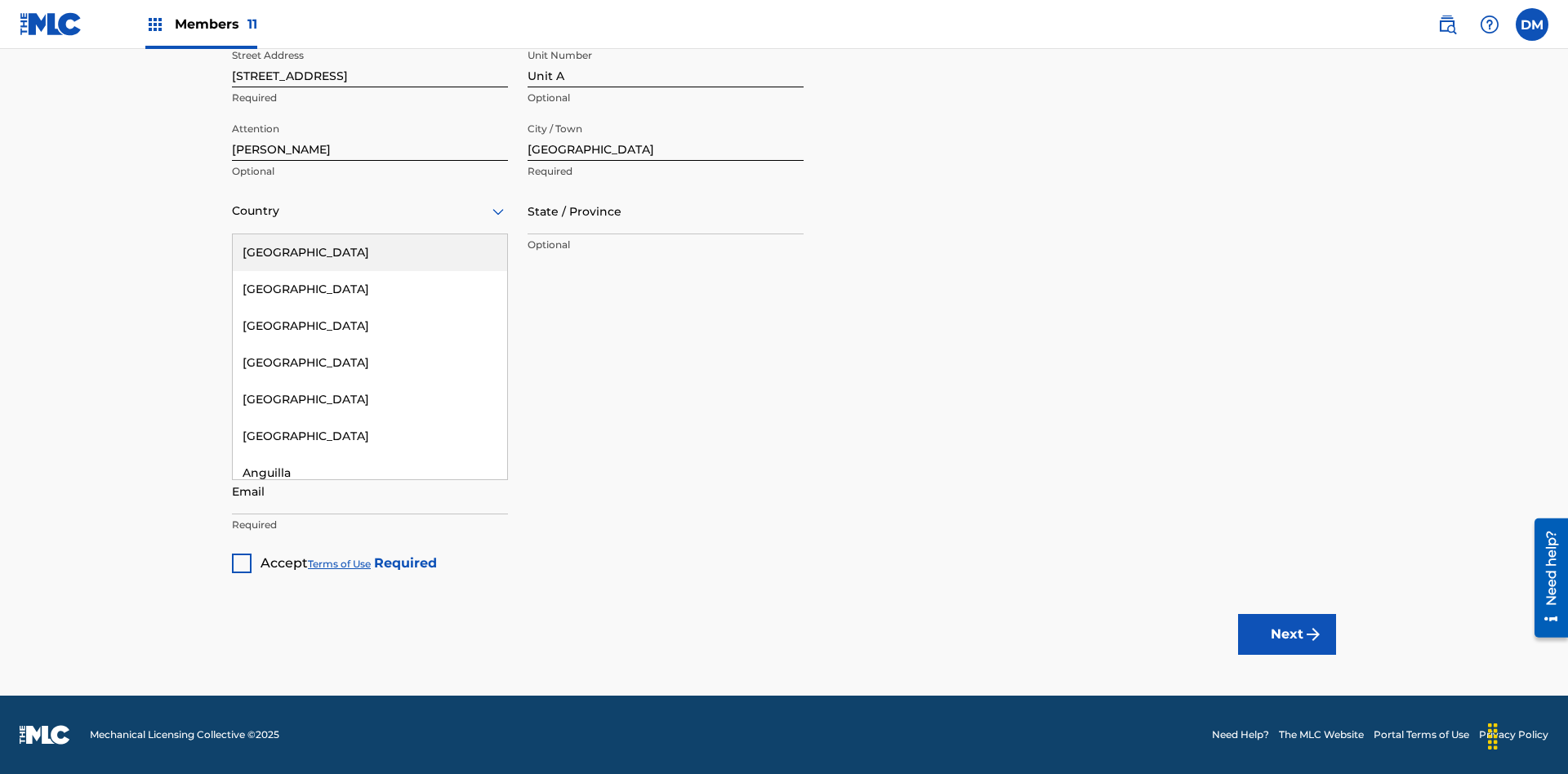
click at [370, 252] on div "[GEOGRAPHIC_DATA]" at bounding box center [370, 253] width 275 height 37
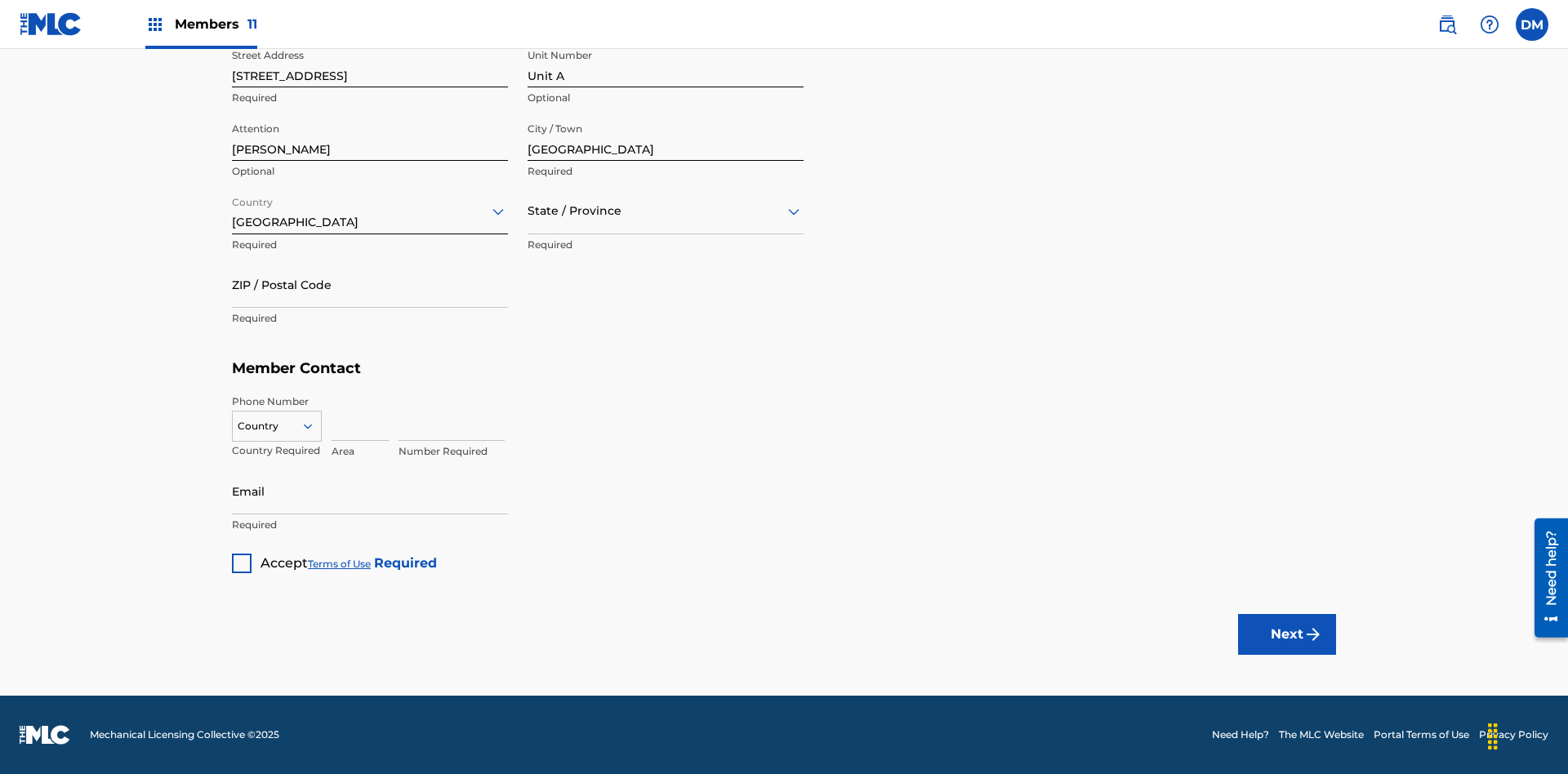
click at [528, 211] on input "text" at bounding box center [529, 211] width 3 height 18
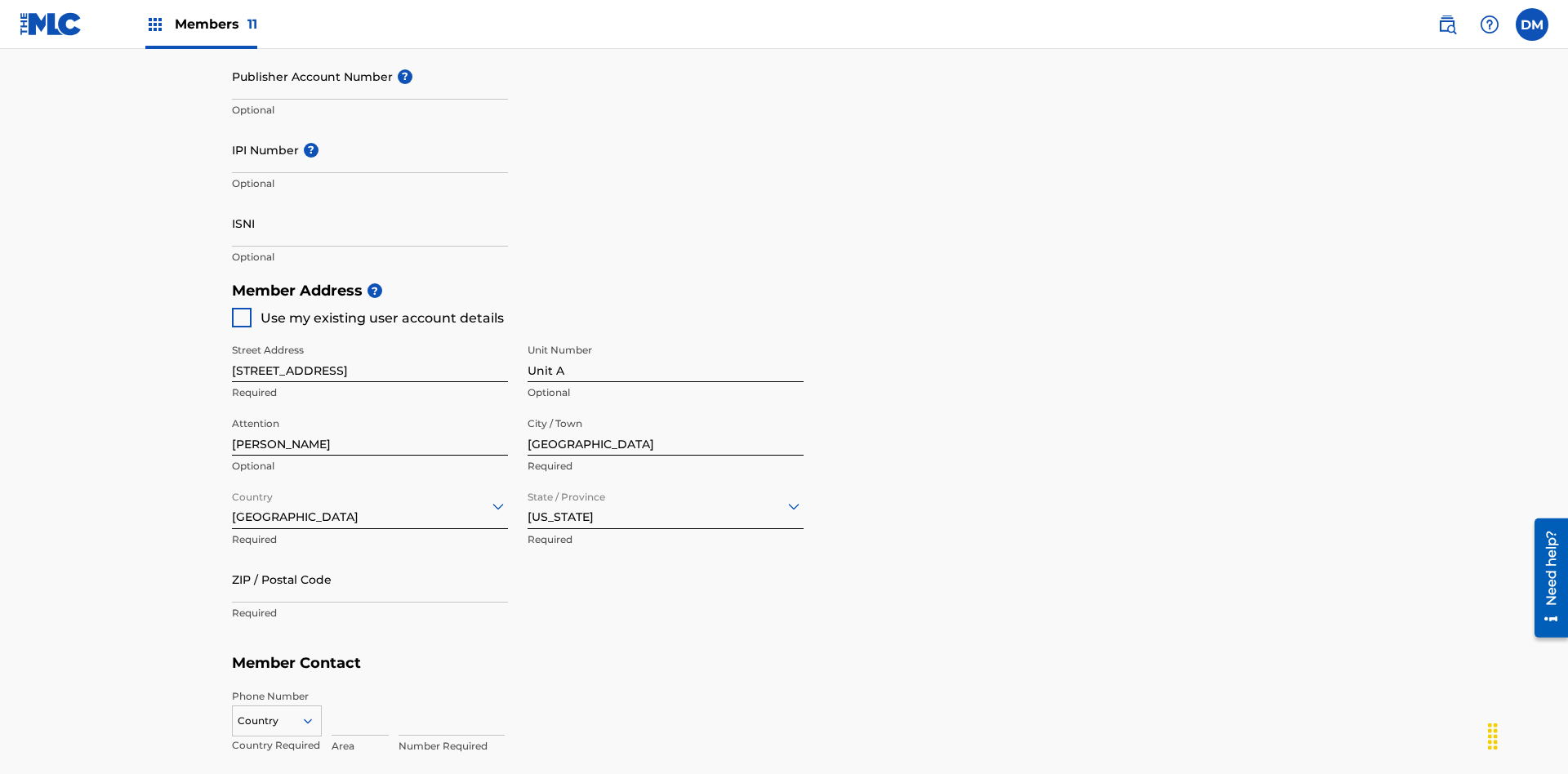
click at [370, 556] on input "ZIP / Postal Code" at bounding box center [370, 580] width 276 height 47
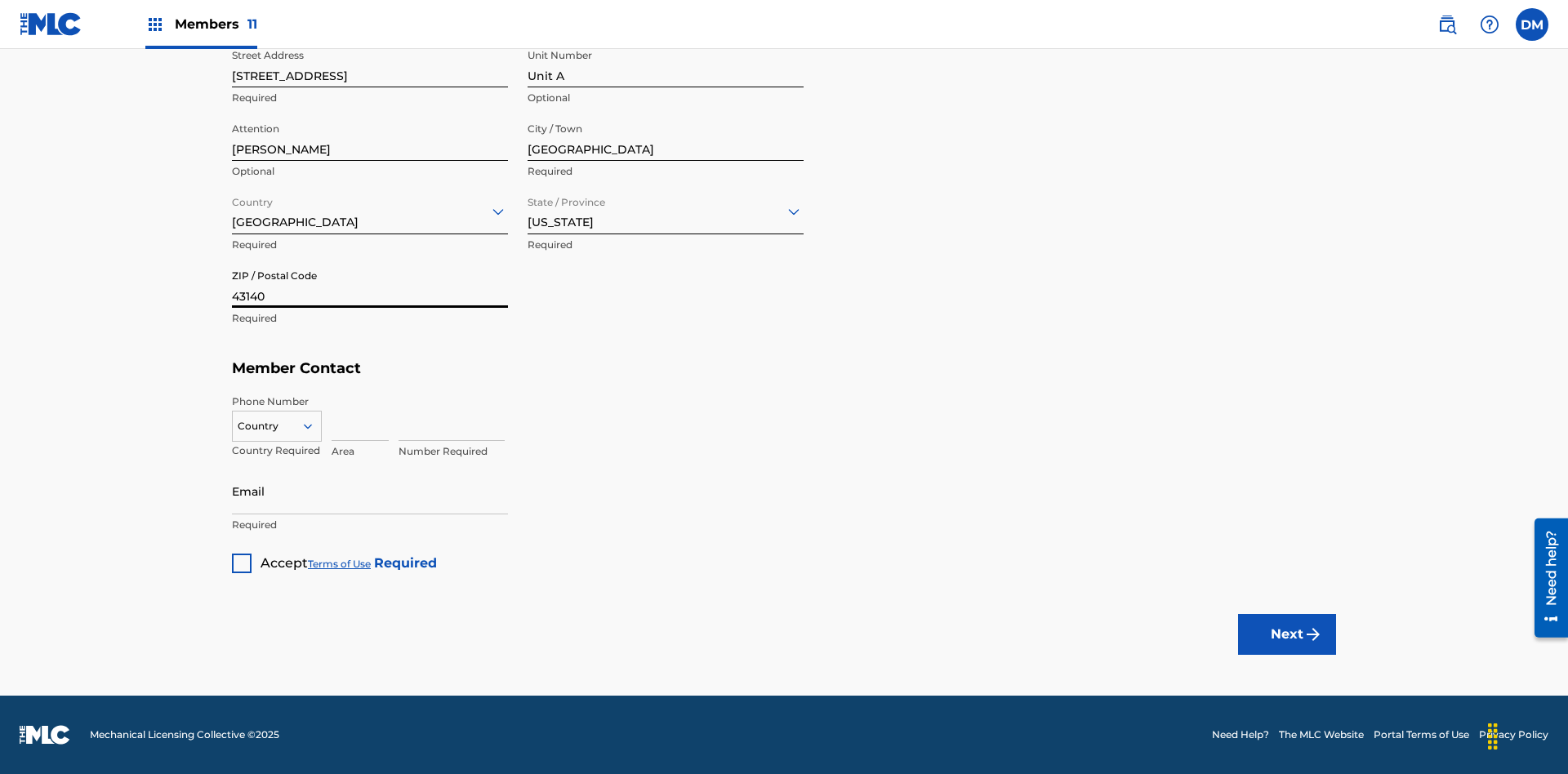
type input "43140"
click at [315, 425] on icon at bounding box center [308, 426] width 15 height 15
click at [277, 451] on div "US, [GEOGRAPHIC_DATA] +1" at bounding box center [277, 467] width 88 height 63
click at [360, 417] on input at bounding box center [360, 418] width 58 height 47
type input "740"
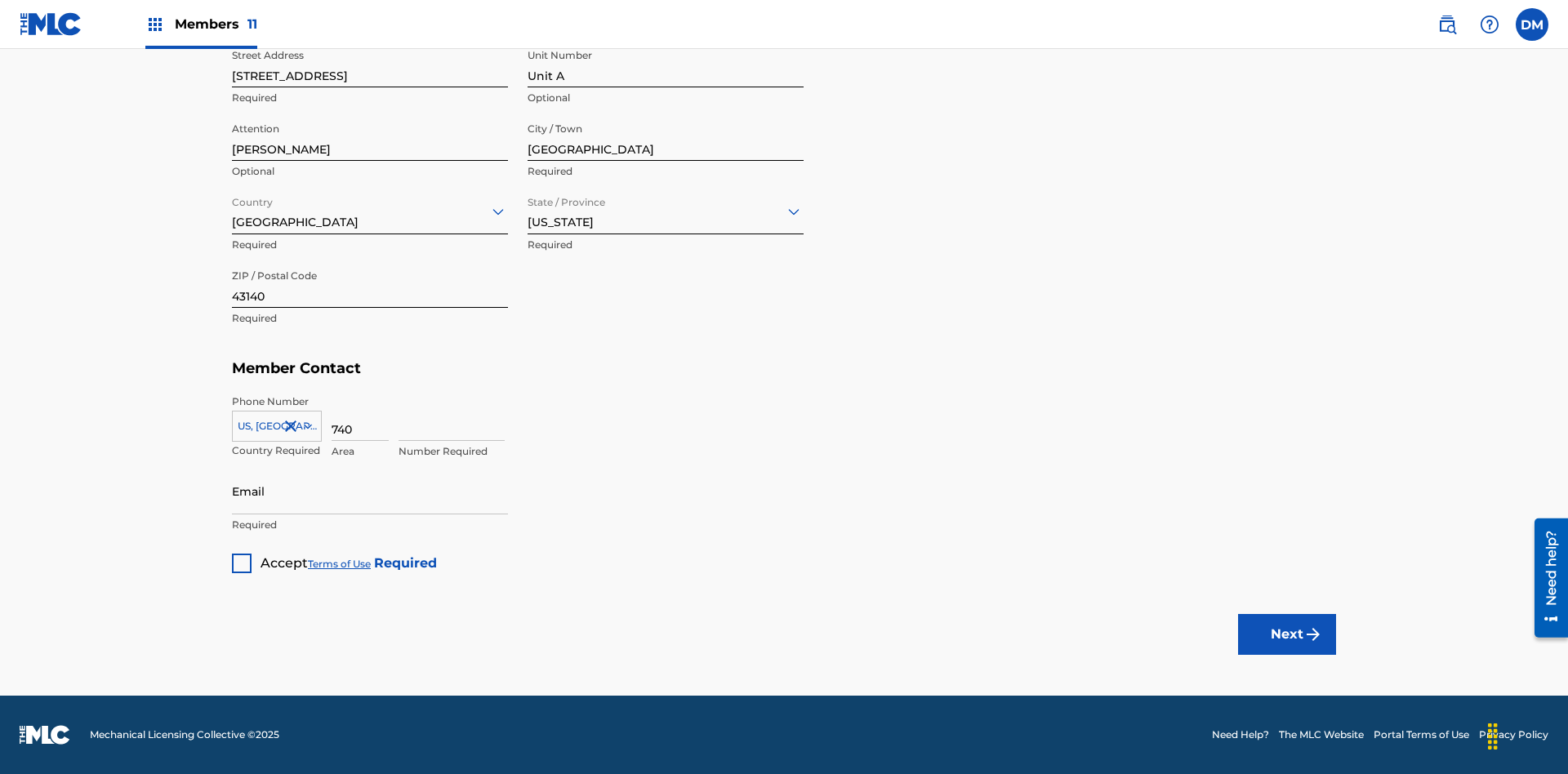
click at [451, 417] on input at bounding box center [451, 418] width 106 height 47
type input "8675309"
click at [370, 490] on input "Email" at bounding box center [370, 491] width 276 height 47
type input "[EMAIL_ADDRESS][DOMAIN_NAME]"
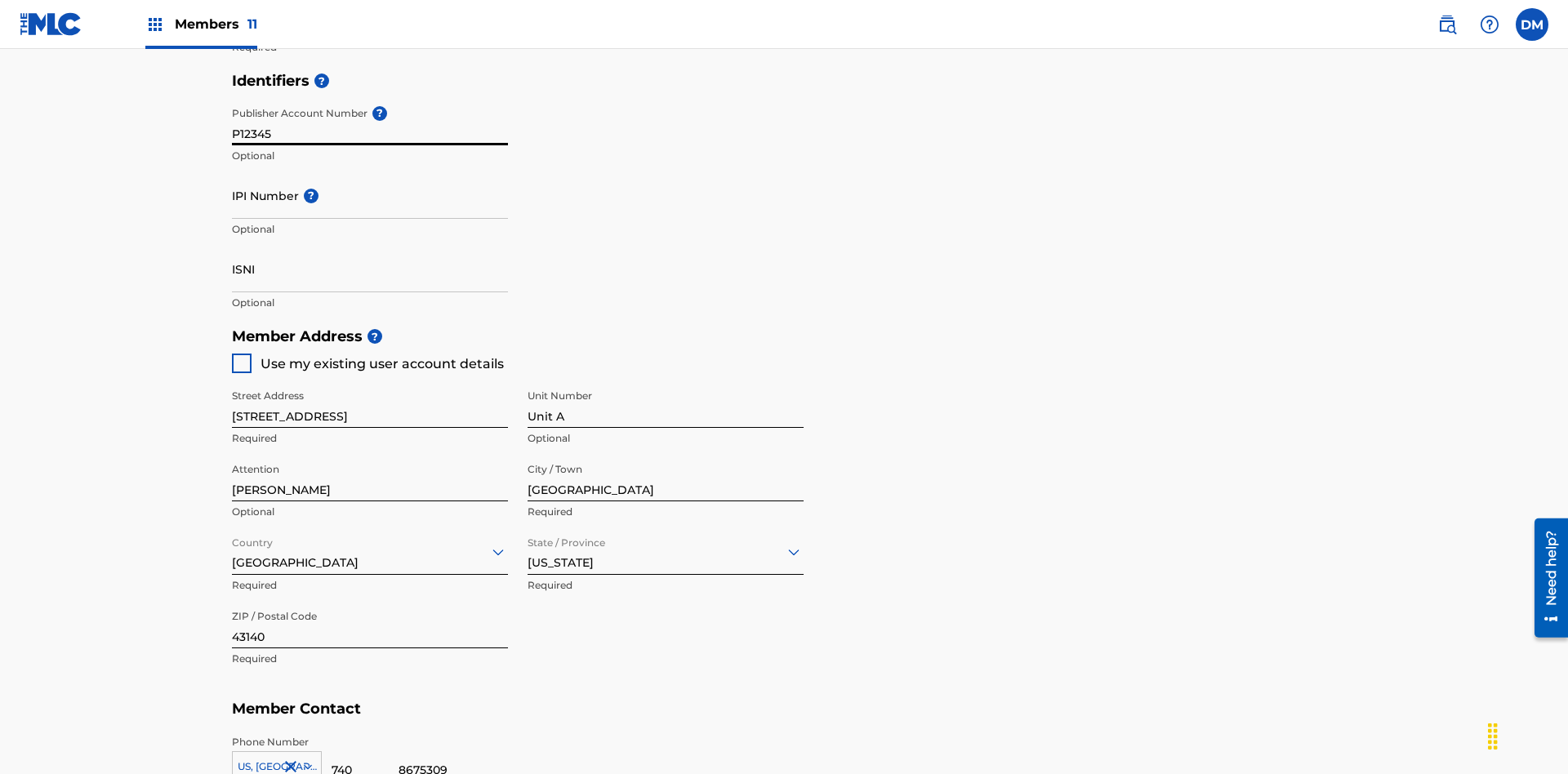
type input "P12345"
click at [370, 173] on input "IPI Number ?" at bounding box center [370, 196] width 276 height 47
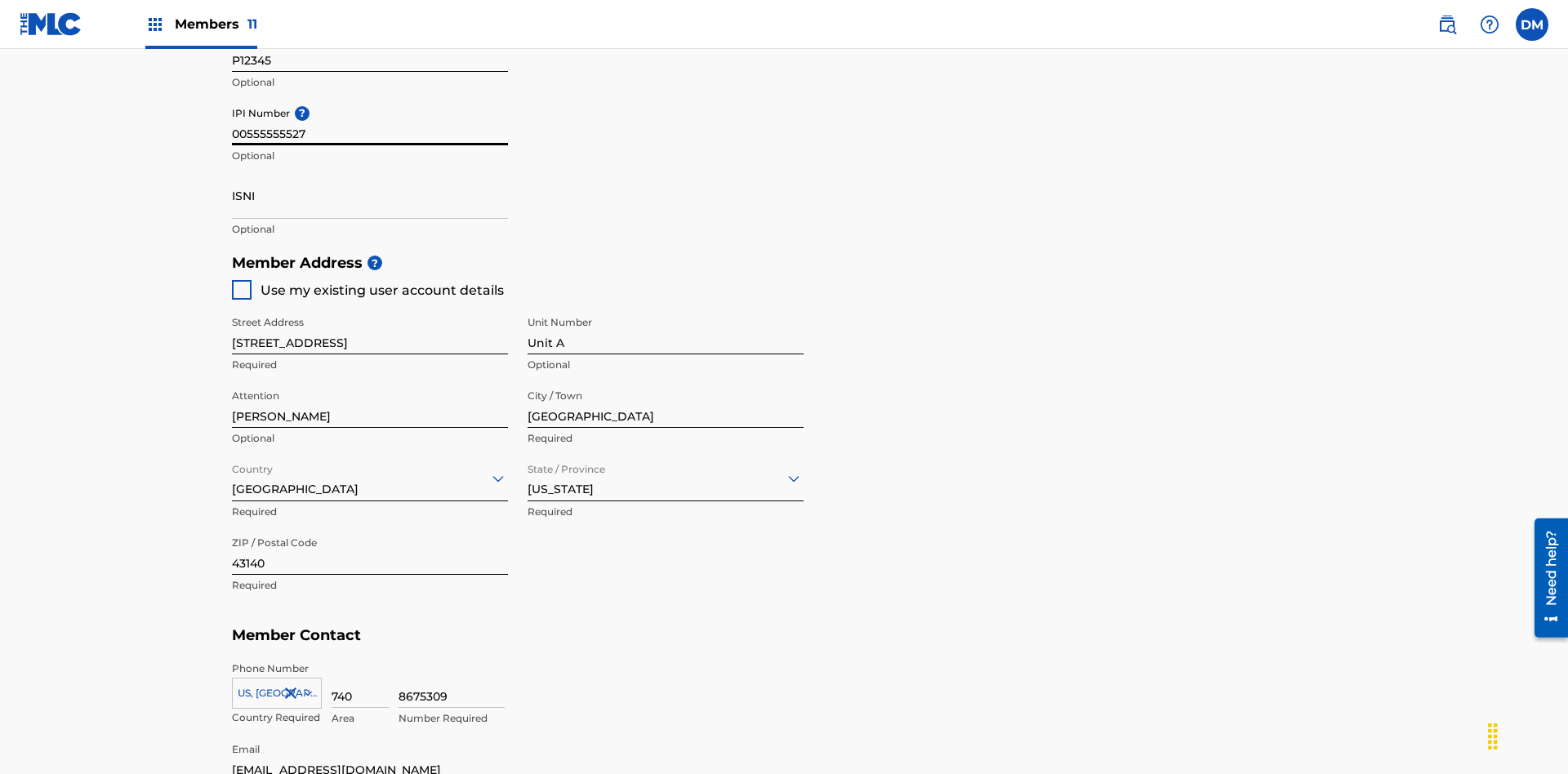
type input "00555555527"
click at [370, 173] on input "ISNI" at bounding box center [370, 196] width 276 height 47
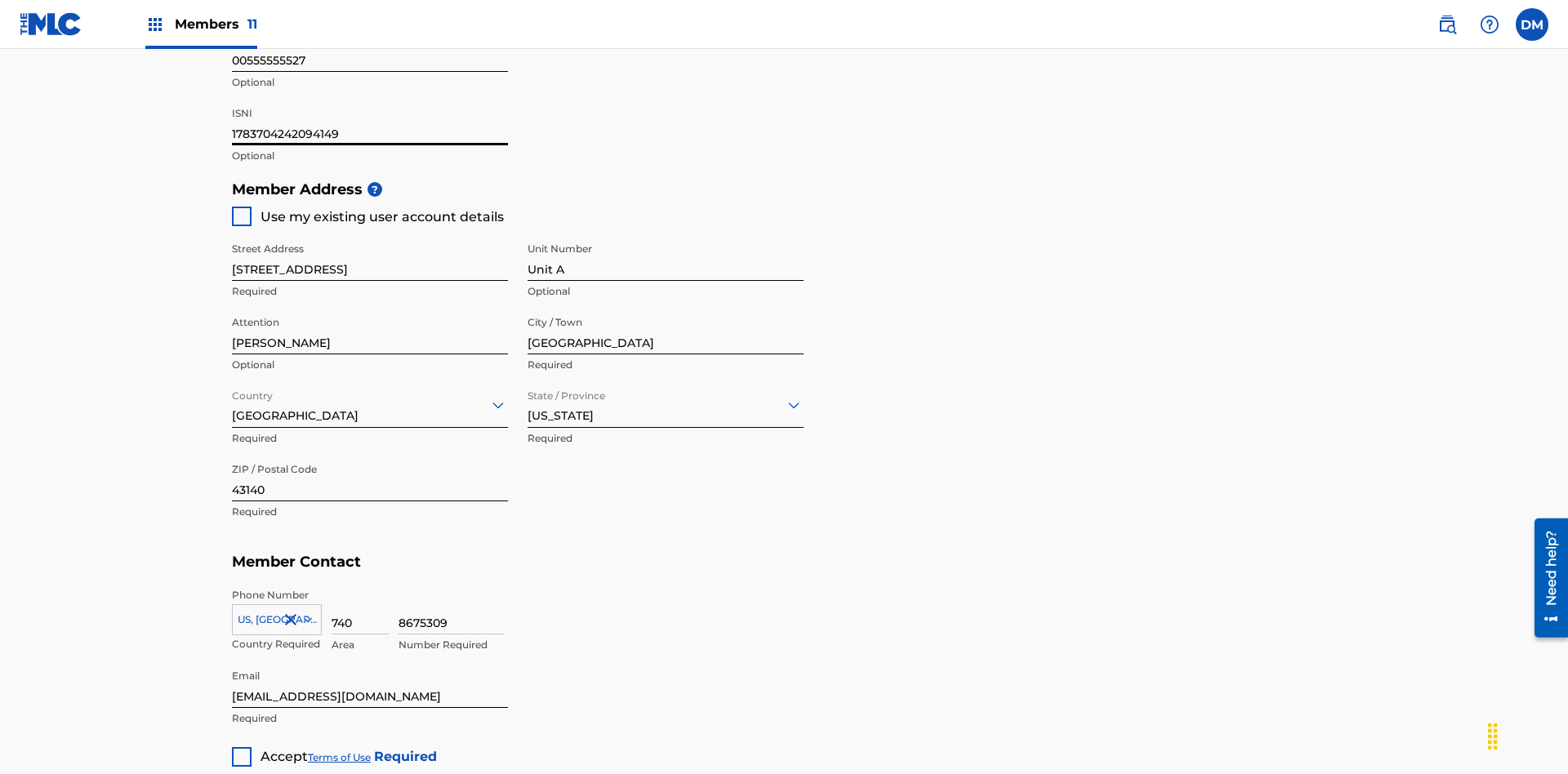
type input "1783704242094149"
click at [242, 747] on div at bounding box center [241, 756] width 19 height 19
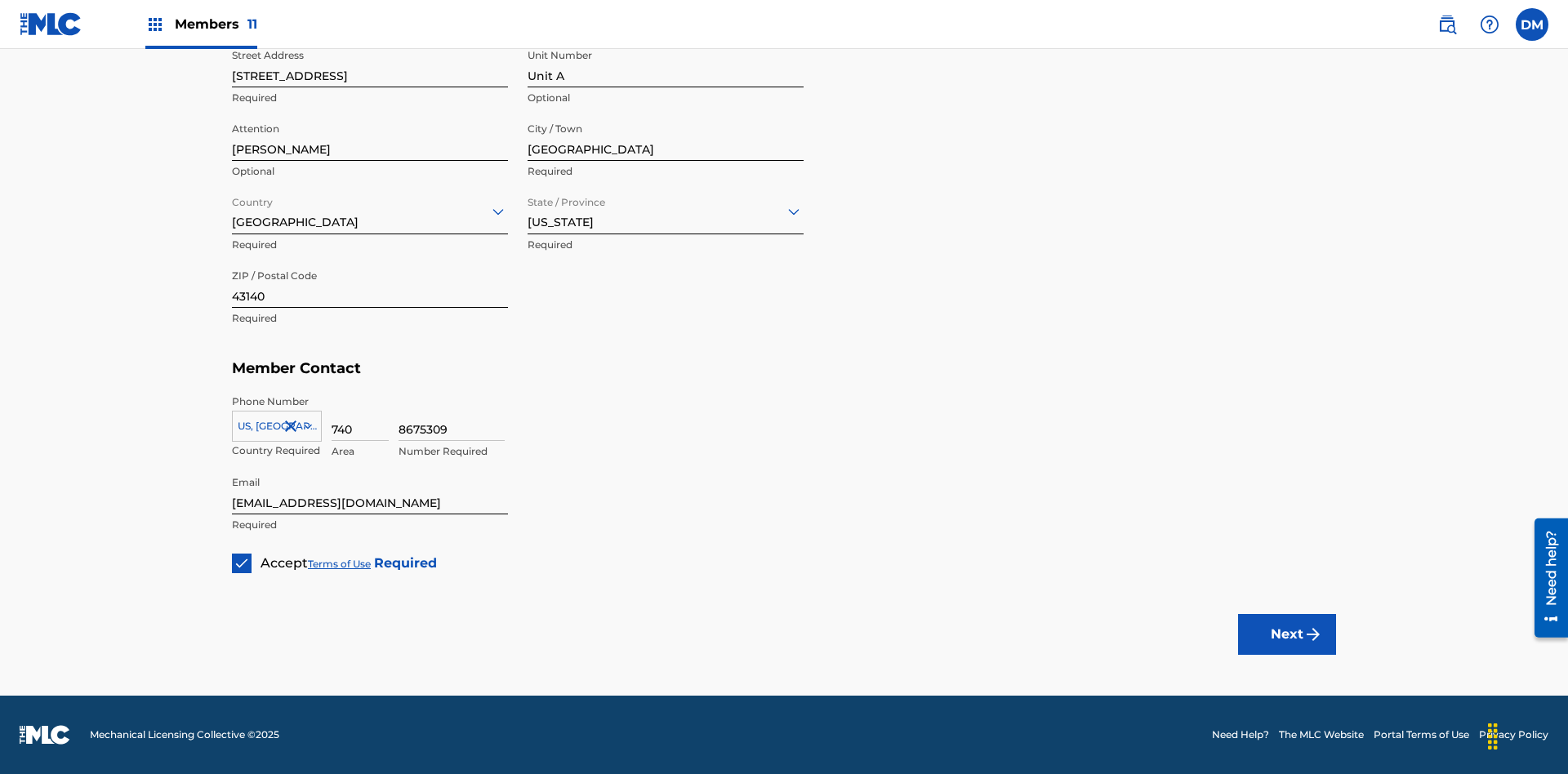
click at [1288, 634] on button "Next" at bounding box center [1287, 634] width 98 height 41
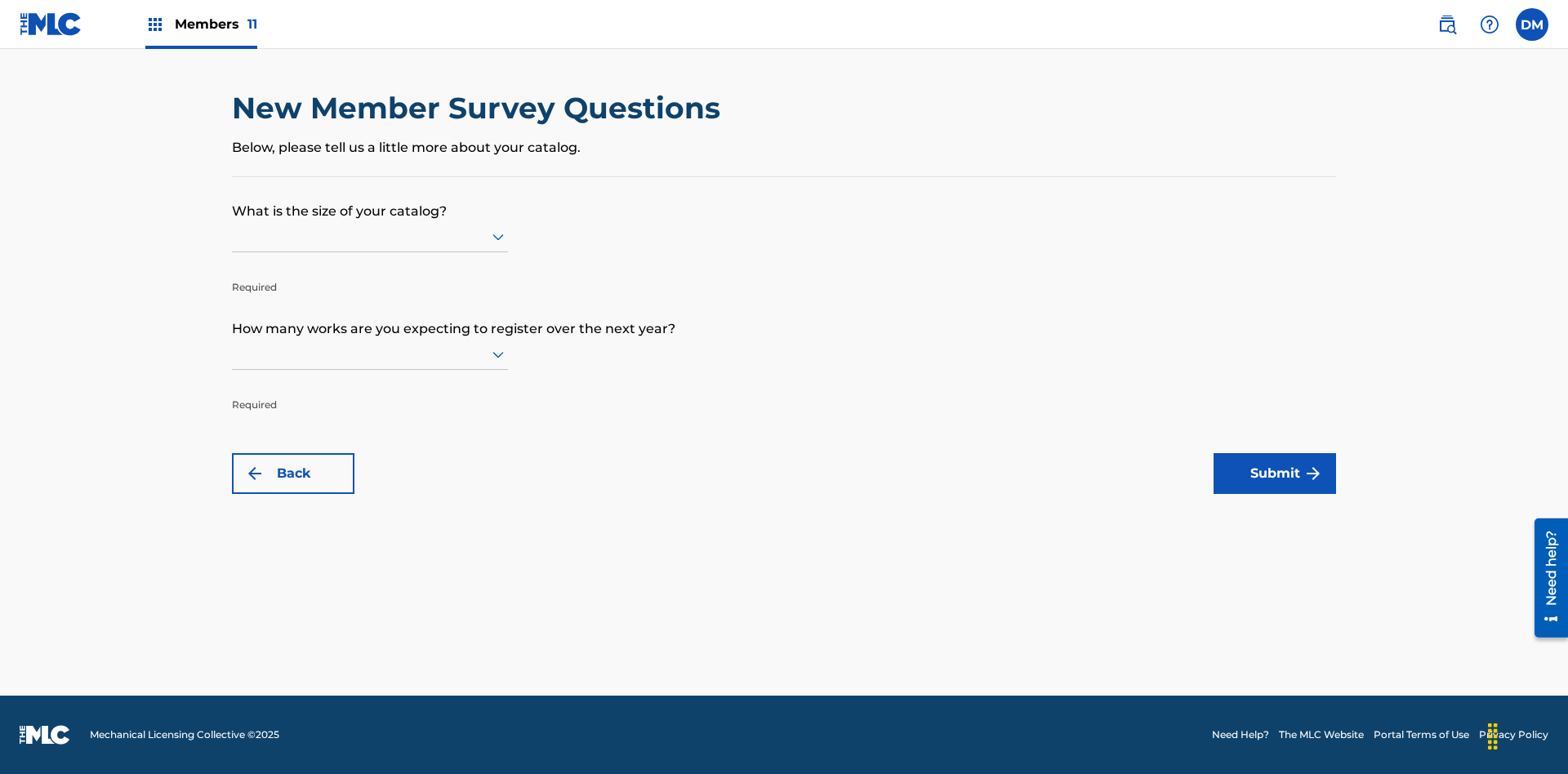
click at [233, 236] on input "text" at bounding box center [234, 236] width 3 height 18
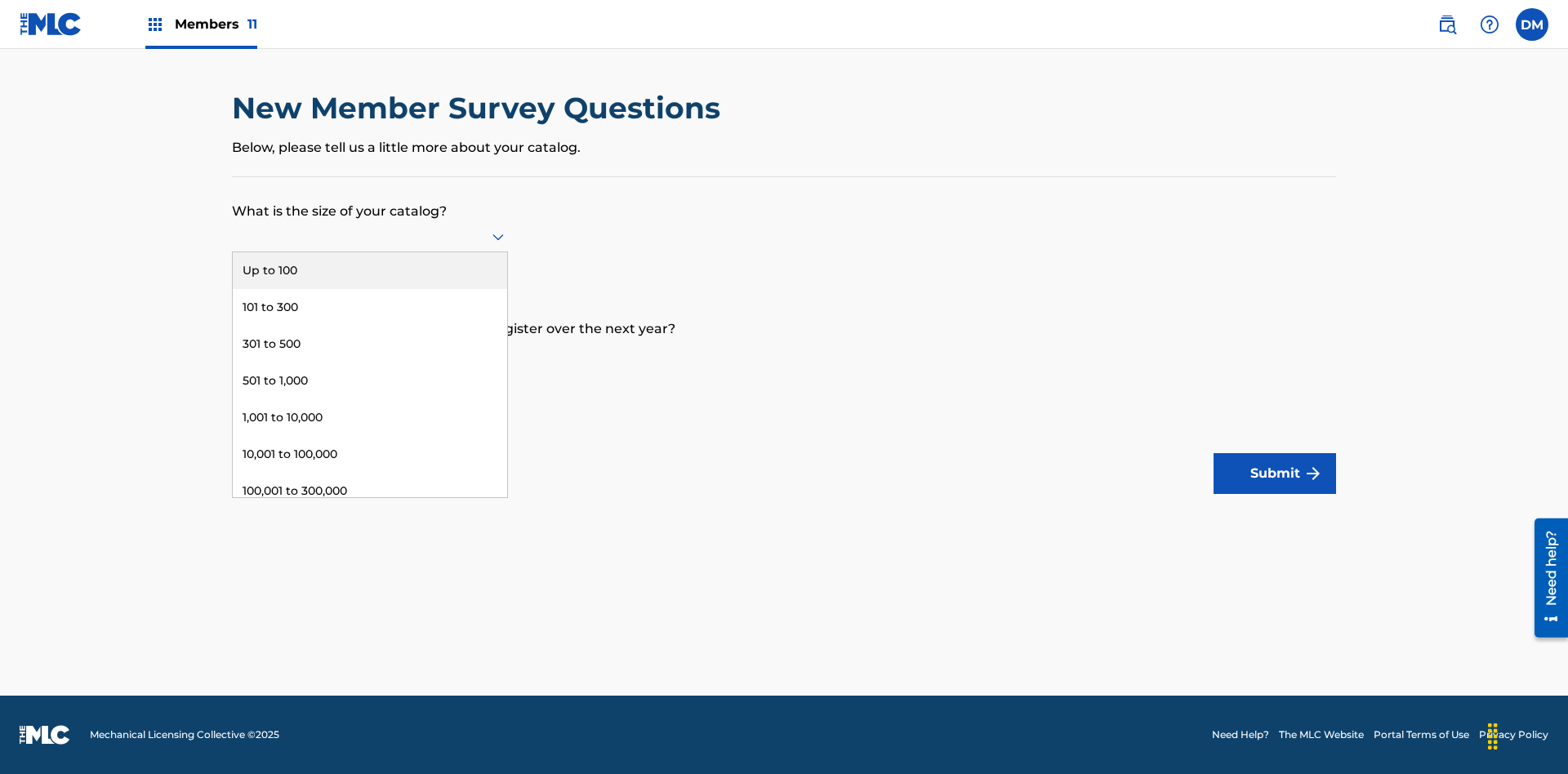
click at [370, 307] on div "101 to 300" at bounding box center [370, 307] width 275 height 37
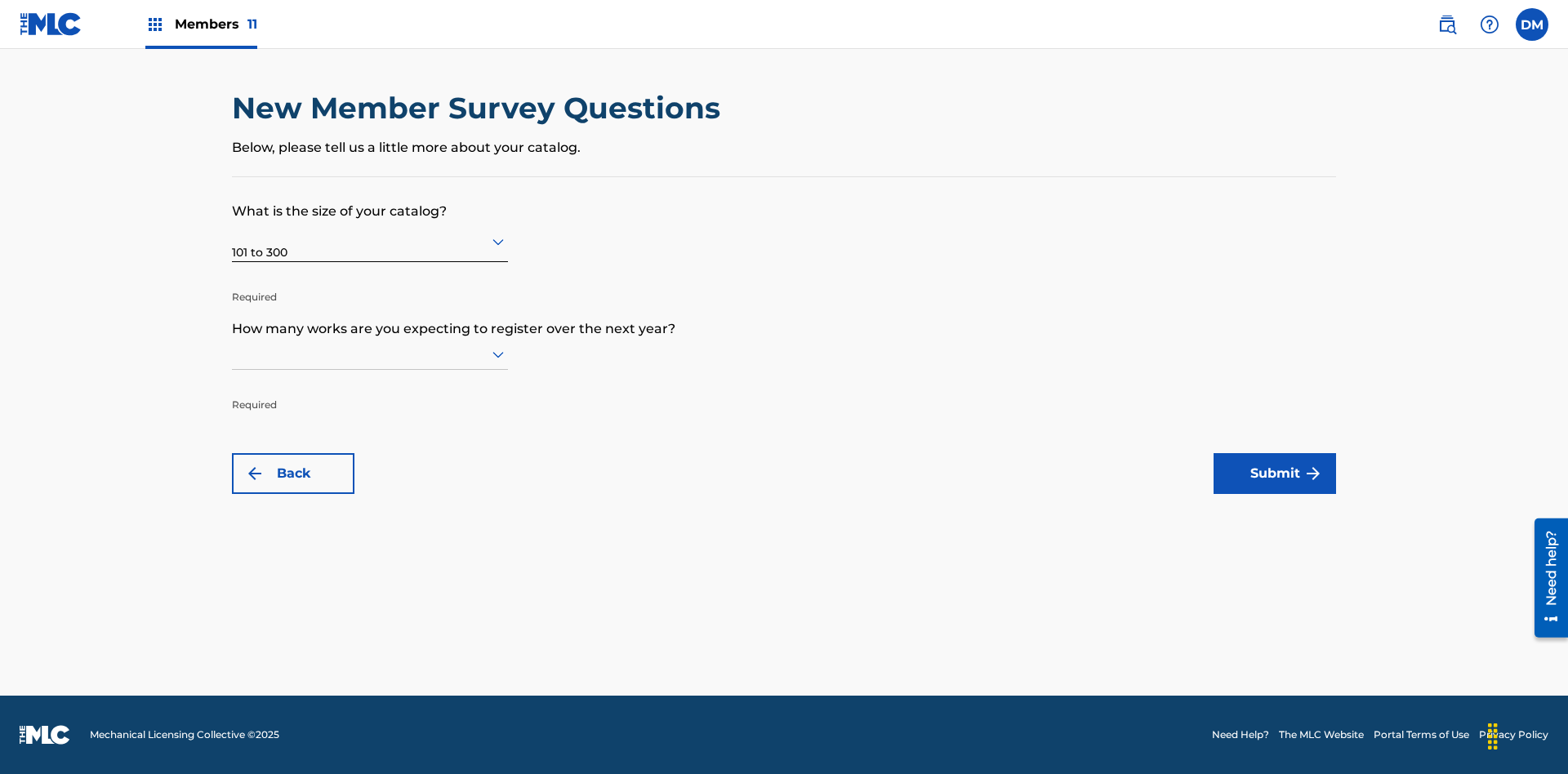
click at [233, 354] on input "text" at bounding box center [234, 354] width 3 height 18
click at [370, 627] on div "301,000 to 500,000" at bounding box center [370, 646] width 275 height 37
click at [1275, 474] on button "Submit" at bounding box center [1274, 473] width 123 height 41
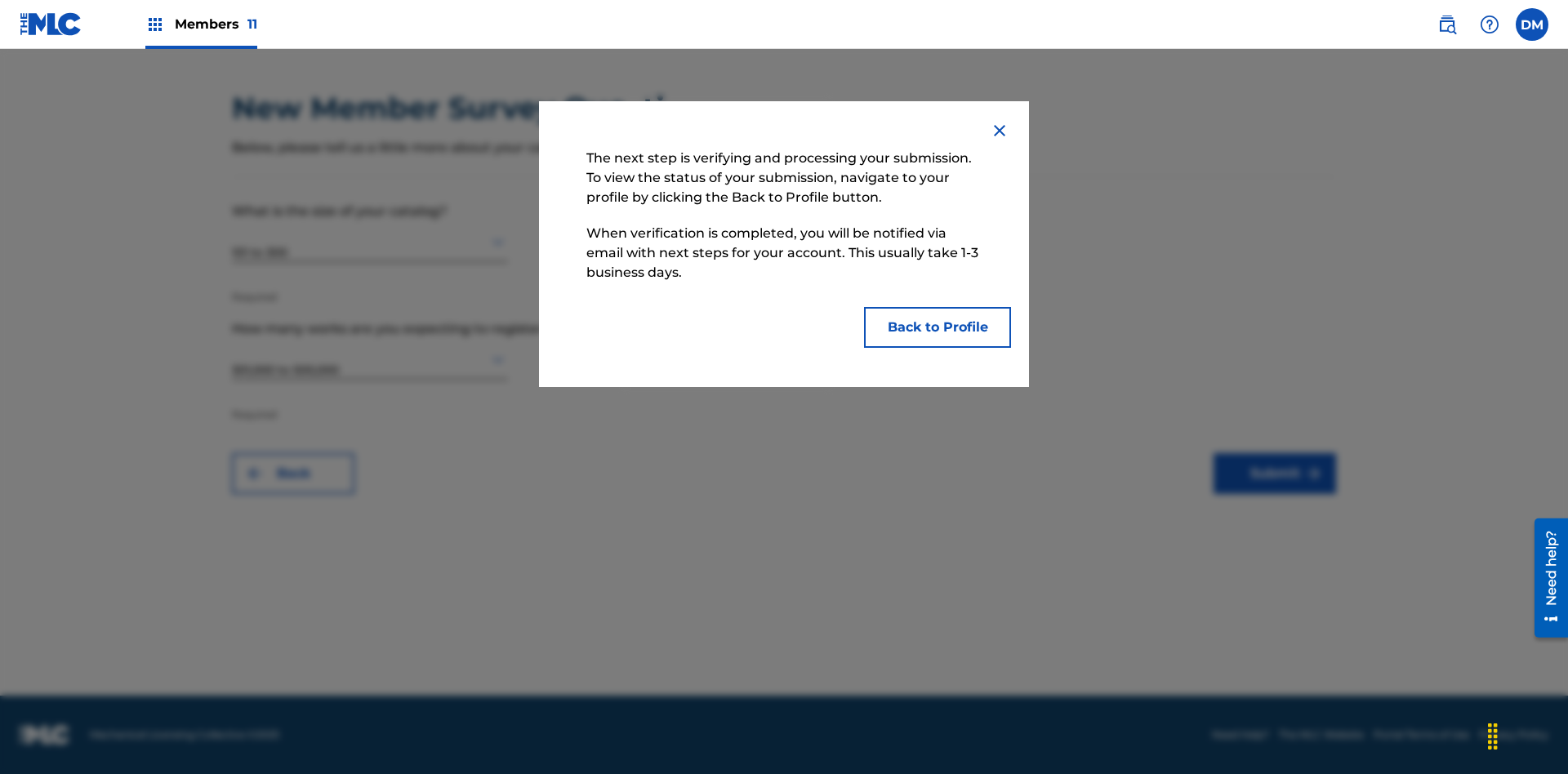
click at [938, 327] on button "Back to Profile" at bounding box center [938, 327] width 147 height 41
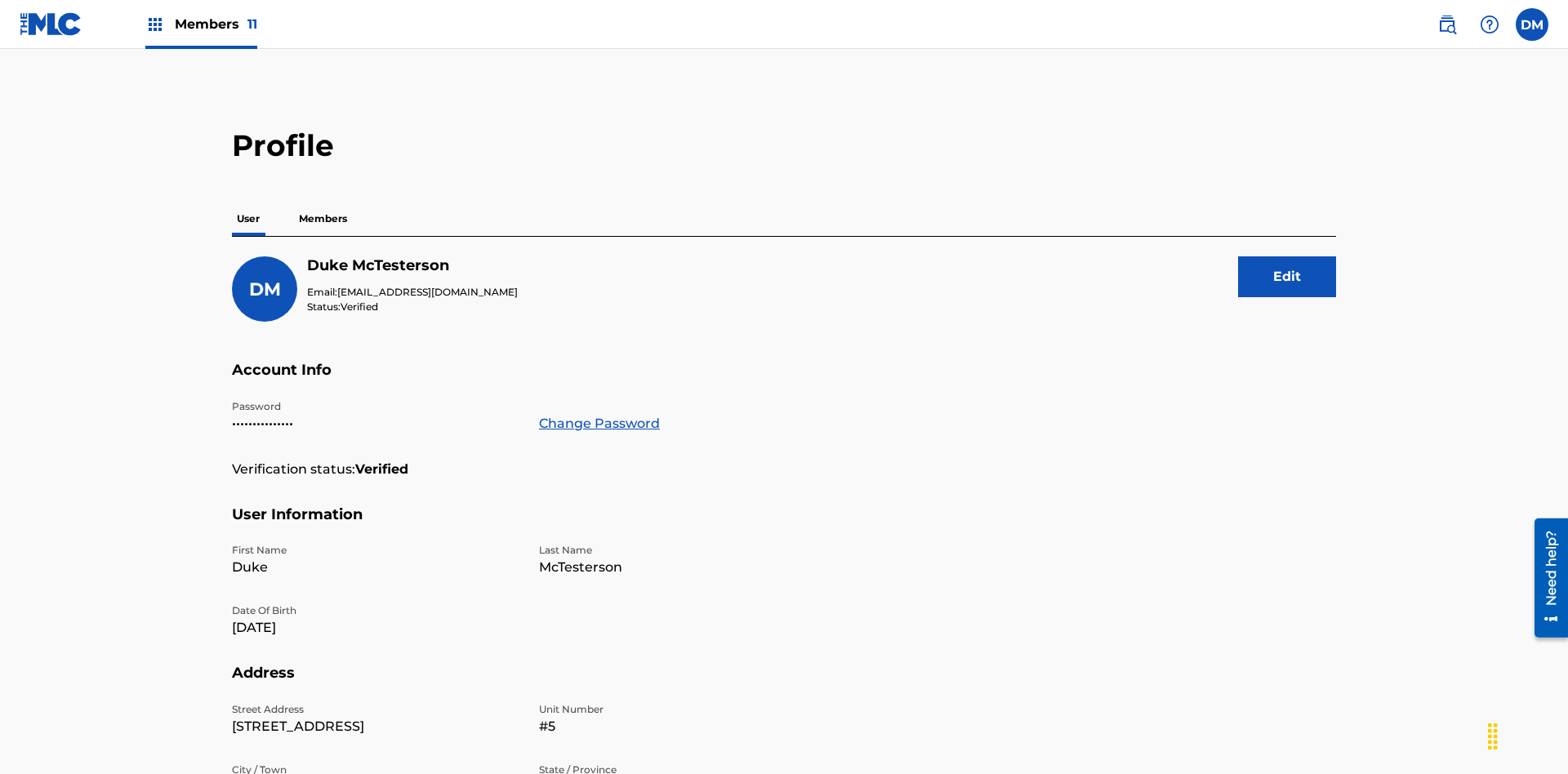
click at [324, 202] on p "Members" at bounding box center [322, 219] width 58 height 34
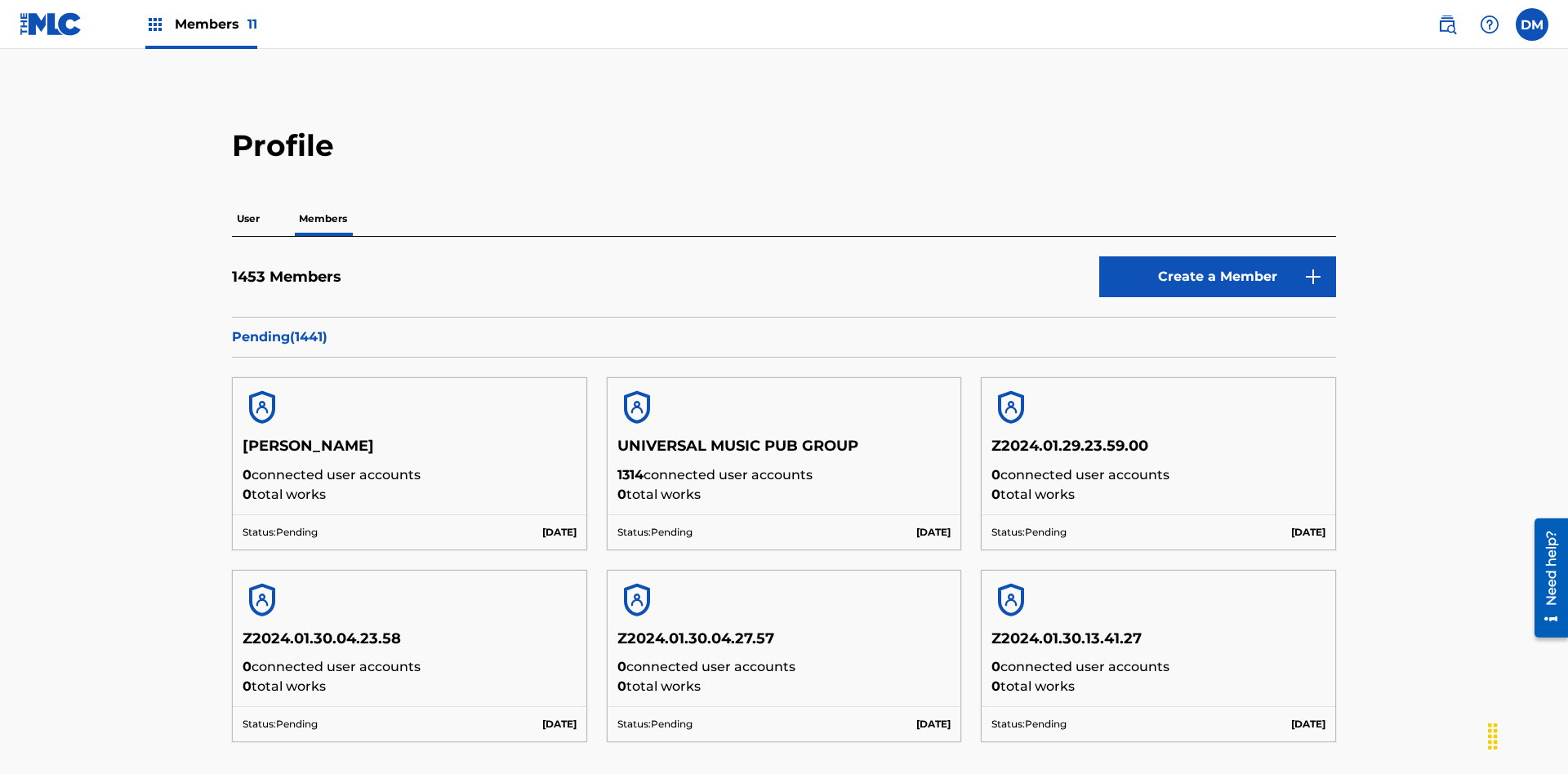
scroll to position [696, 0]
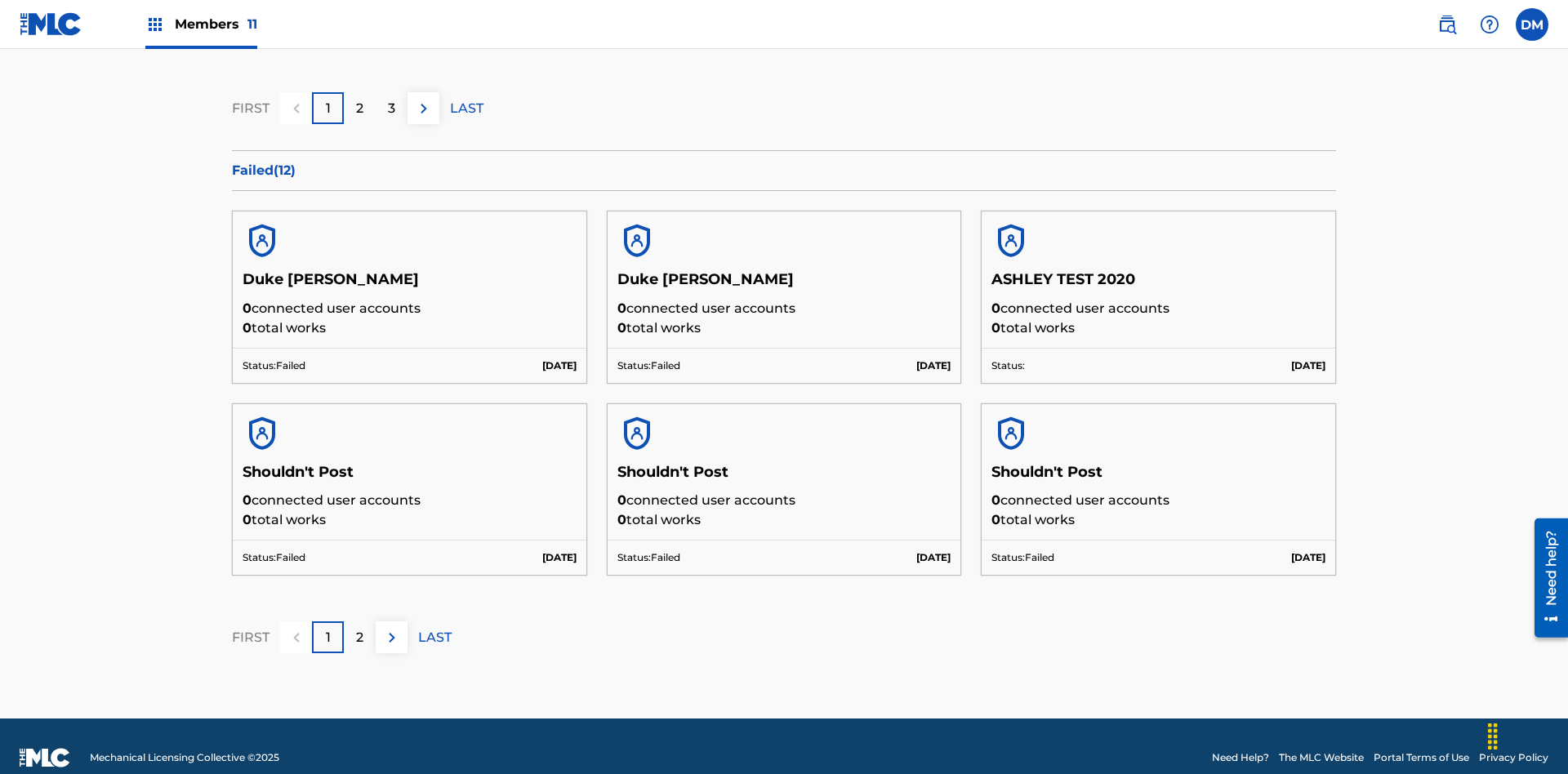
click at [466, 108] on p "LAST" at bounding box center [466, 108] width 33 height 19
